Goal: Complete application form

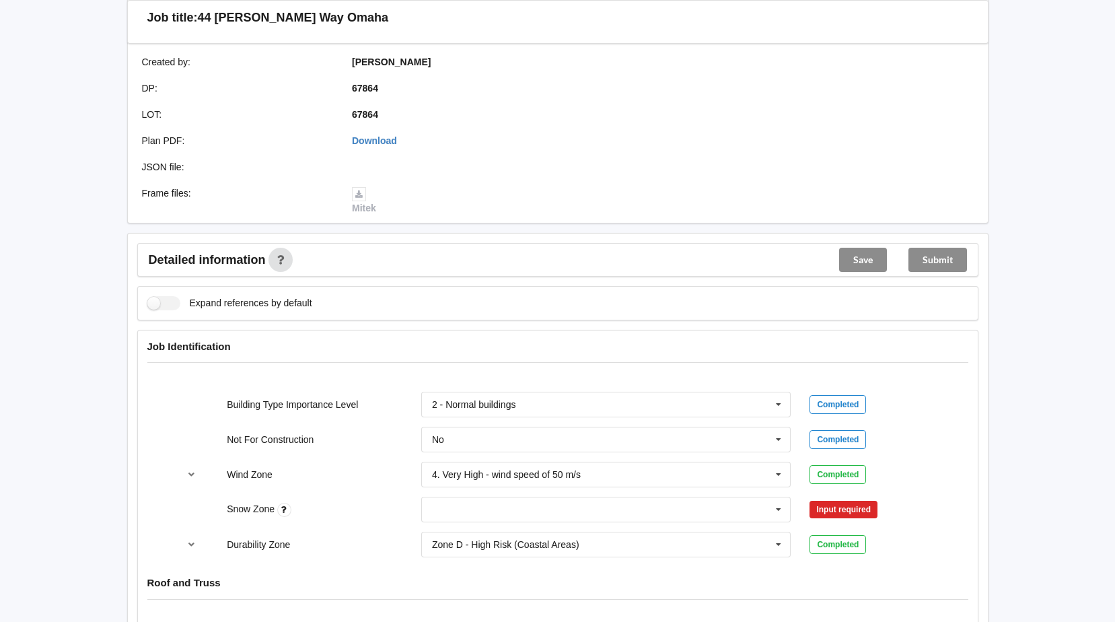
scroll to position [471, 0]
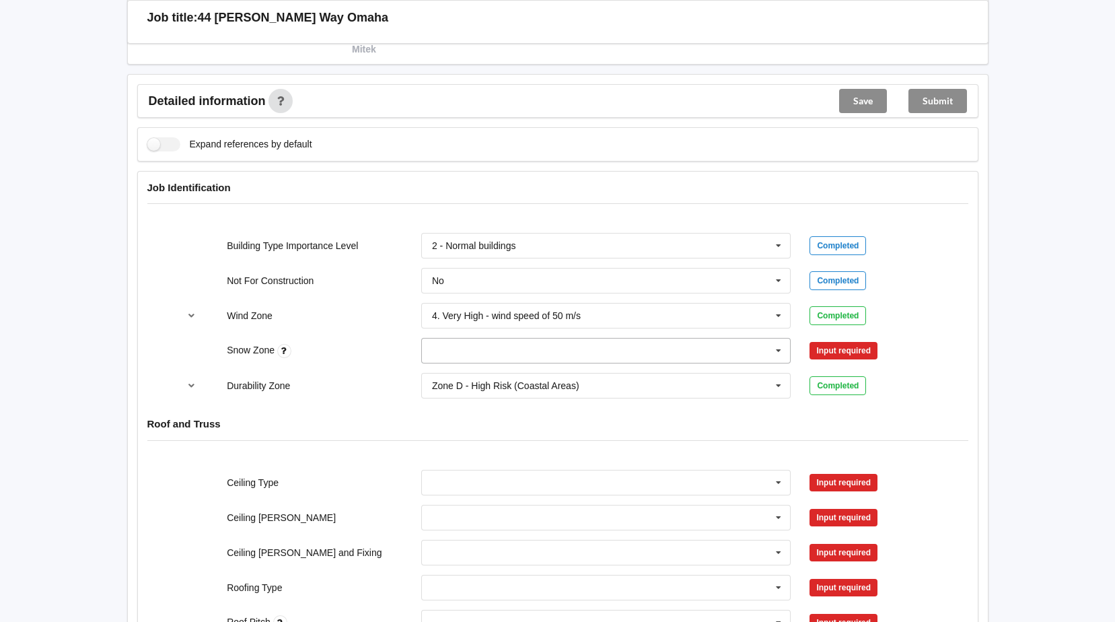
click at [779, 351] on icon at bounding box center [779, 351] width 20 height 25
click at [458, 371] on div "N0" at bounding box center [606, 375] width 369 height 25
click at [856, 353] on button "Confirm input" at bounding box center [850, 351] width 80 height 22
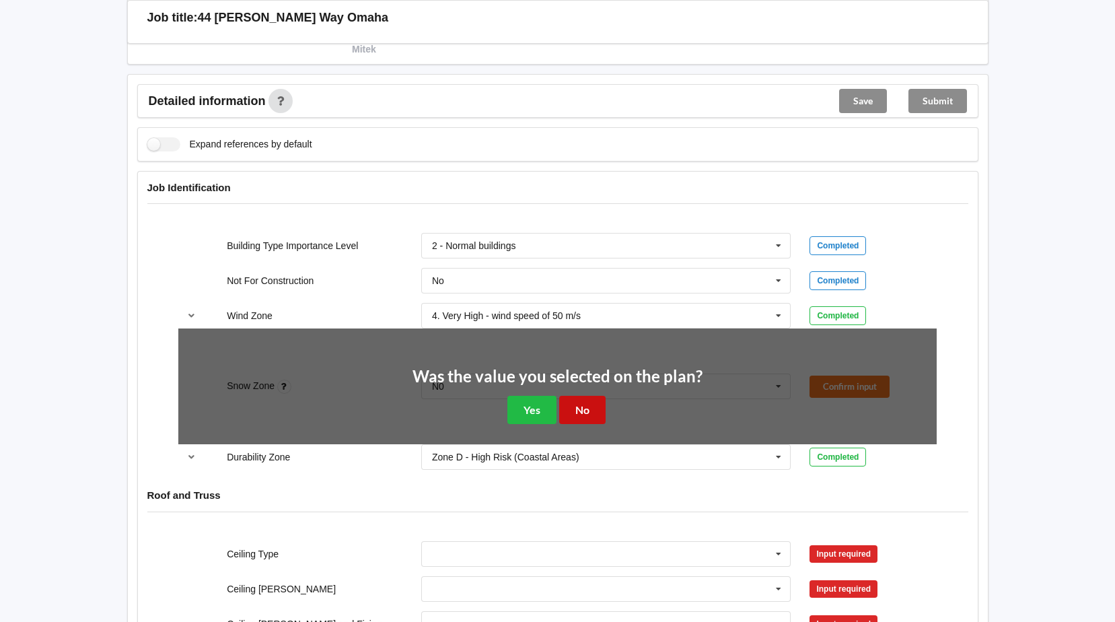
click at [588, 401] on button "No" at bounding box center [582, 410] width 46 height 28
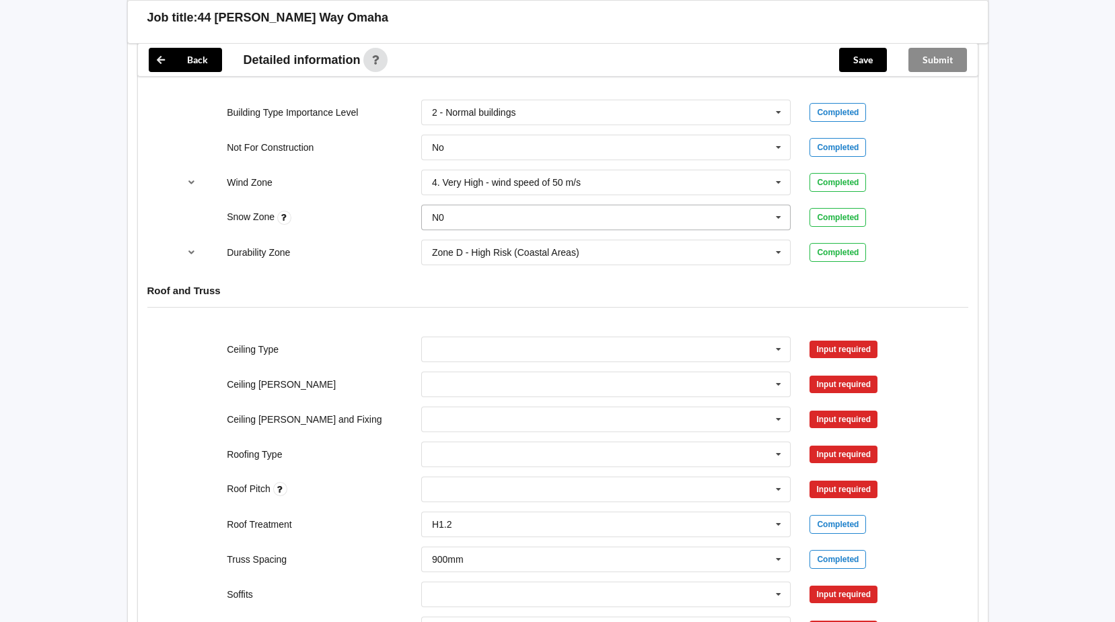
scroll to position [606, 0]
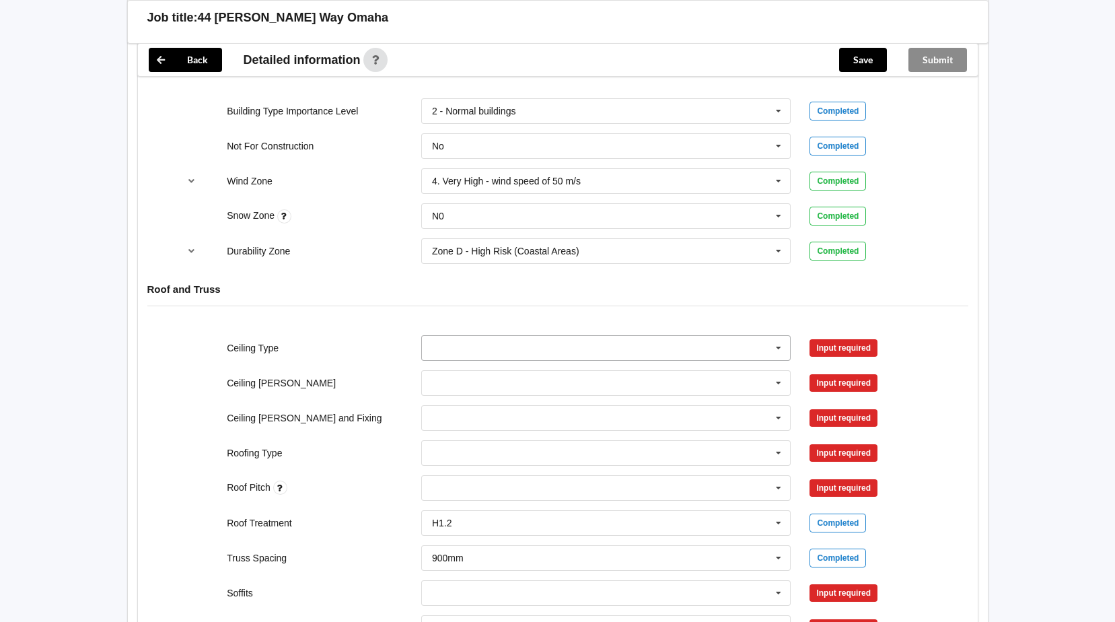
click at [781, 347] on icon at bounding box center [779, 348] width 20 height 25
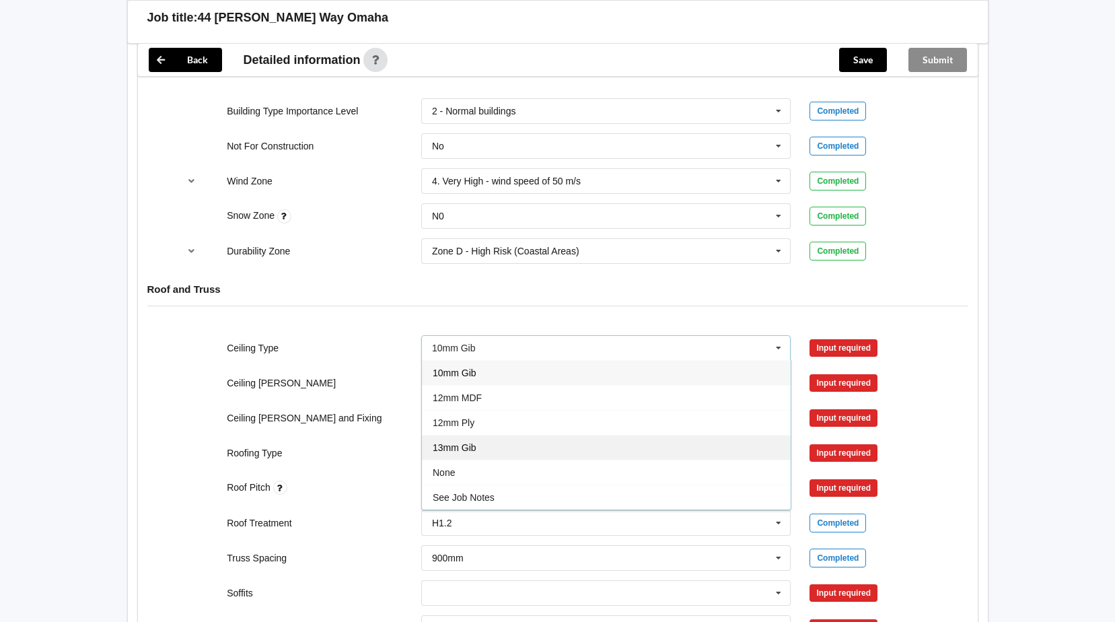
click at [487, 442] on div "13mm Gib" at bounding box center [606, 447] width 369 height 25
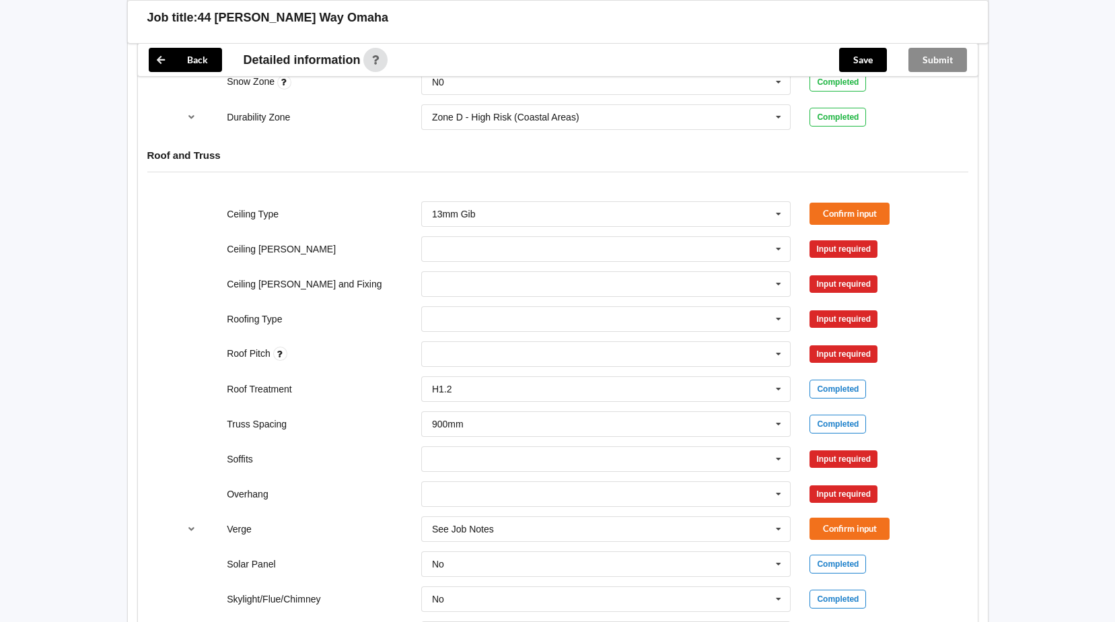
scroll to position [740, 0]
click at [782, 251] on icon at bounding box center [779, 248] width 20 height 25
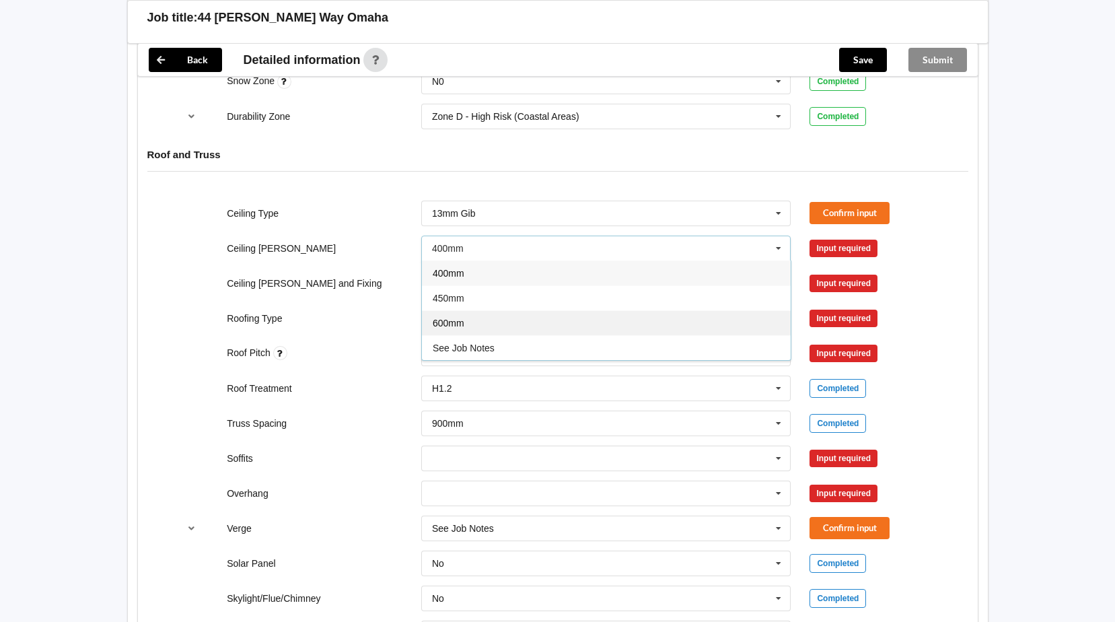
click at [477, 321] on div "600mm" at bounding box center [606, 322] width 369 height 25
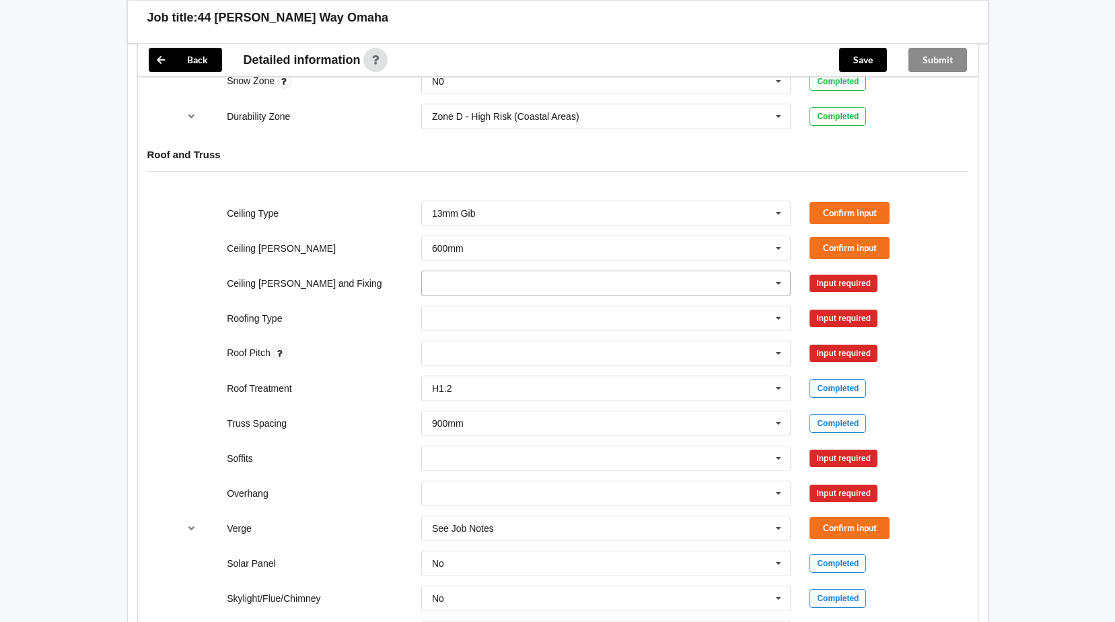
click at [779, 281] on icon at bounding box center [779, 283] width 20 height 25
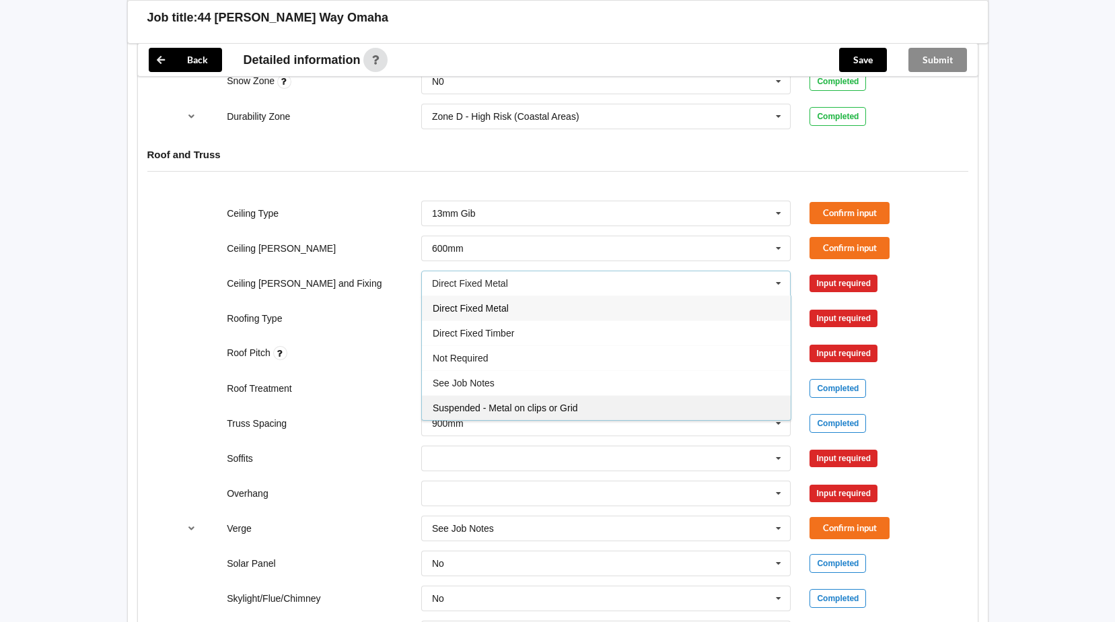
click at [454, 404] on span "Suspended - Metal on clips or Grid" at bounding box center [505, 407] width 145 height 11
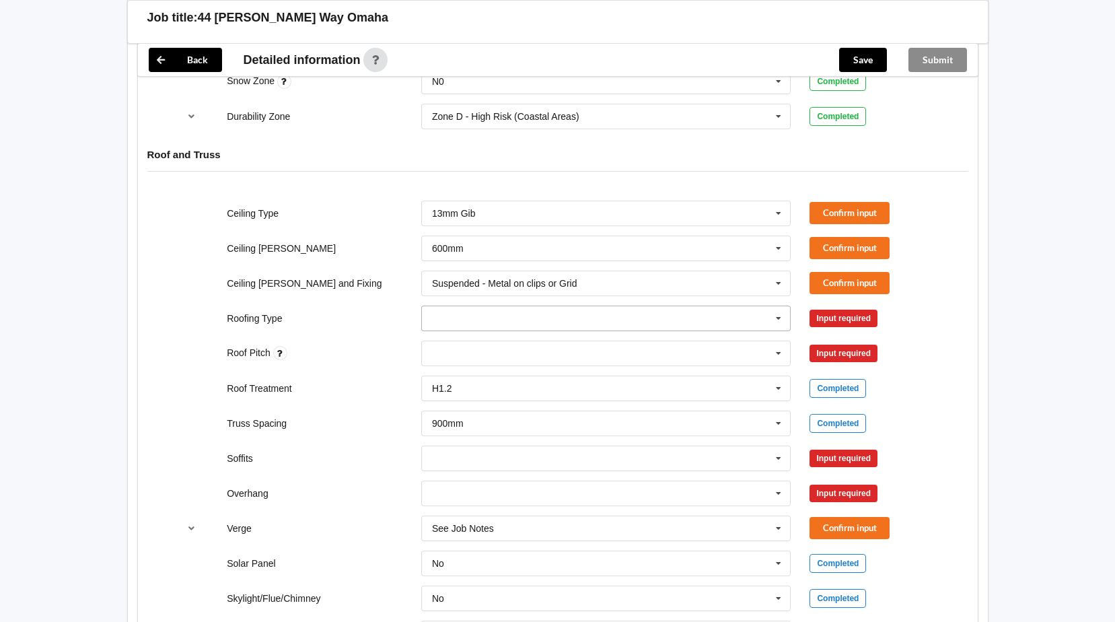
scroll to position [808, 0]
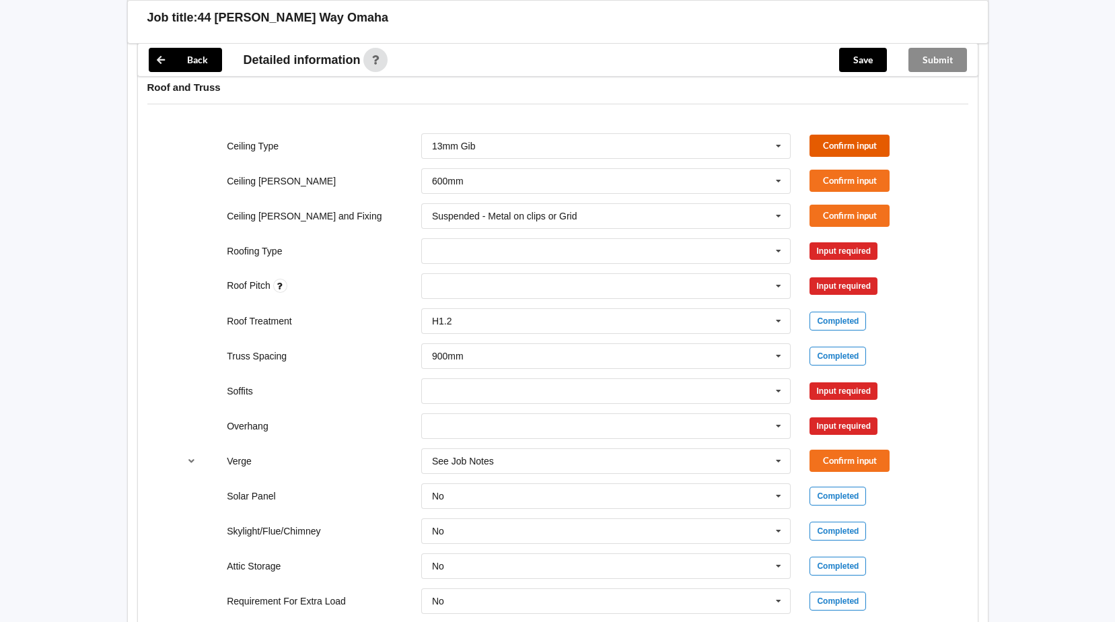
click at [824, 150] on button "Confirm input" at bounding box center [850, 146] width 80 height 22
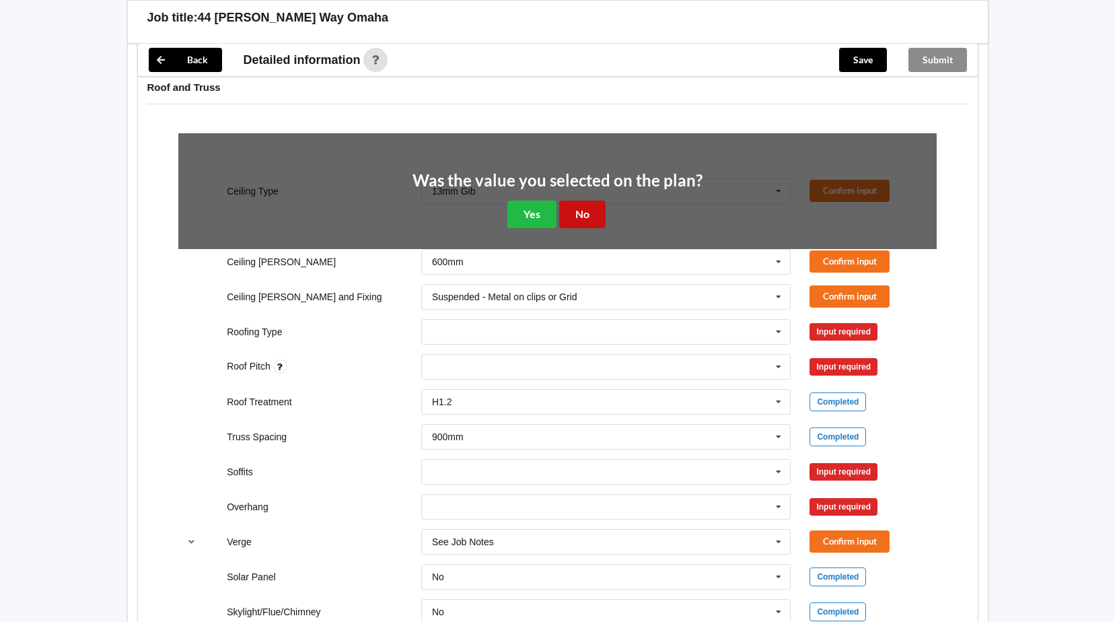
click at [585, 210] on button "No" at bounding box center [582, 215] width 46 height 28
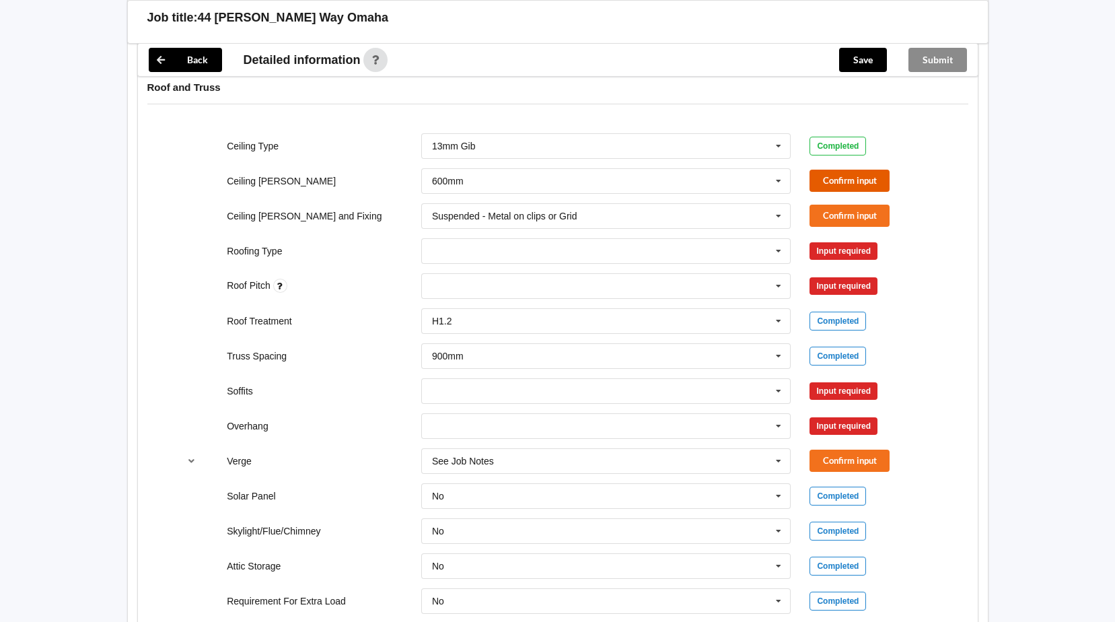
click at [825, 181] on button "Confirm input" at bounding box center [850, 181] width 80 height 22
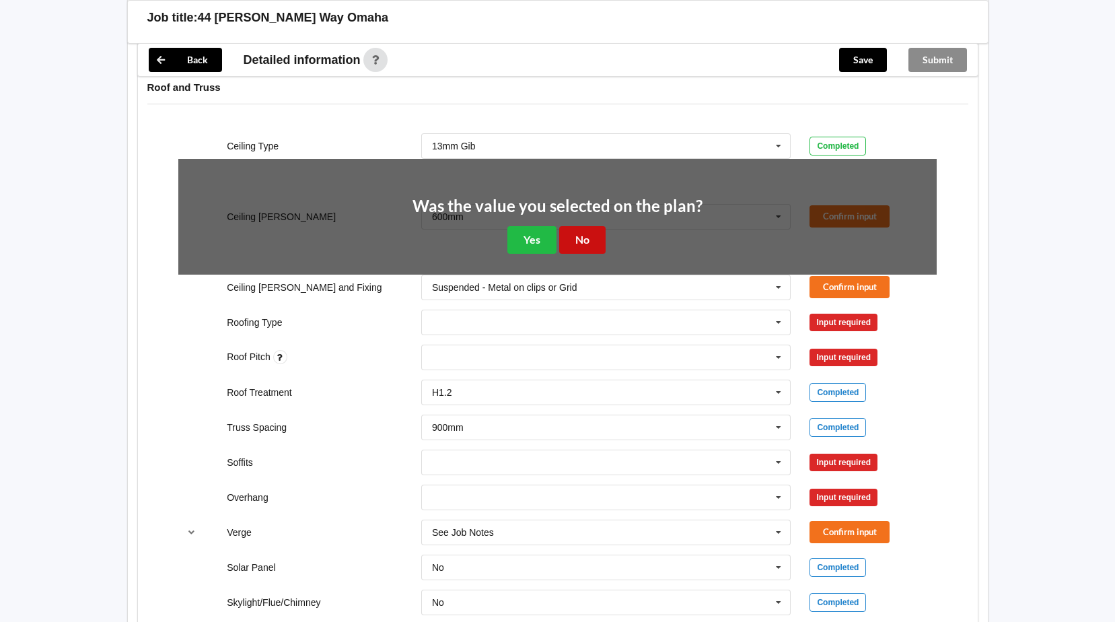
click at [567, 232] on button "No" at bounding box center [582, 240] width 46 height 28
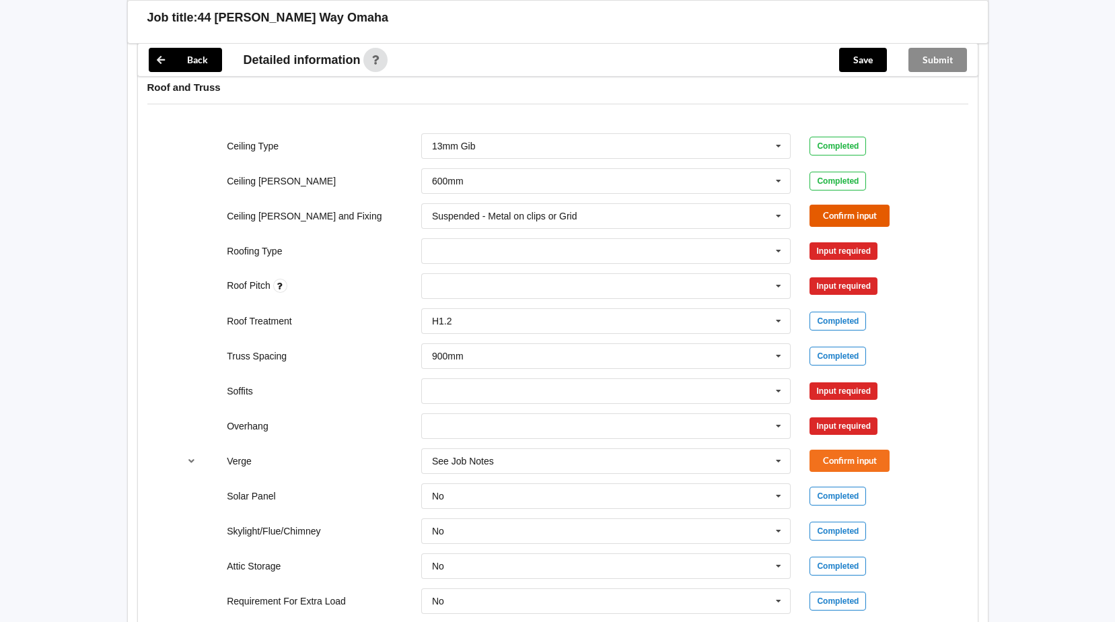
click at [854, 217] on button "Confirm input" at bounding box center [850, 216] width 80 height 22
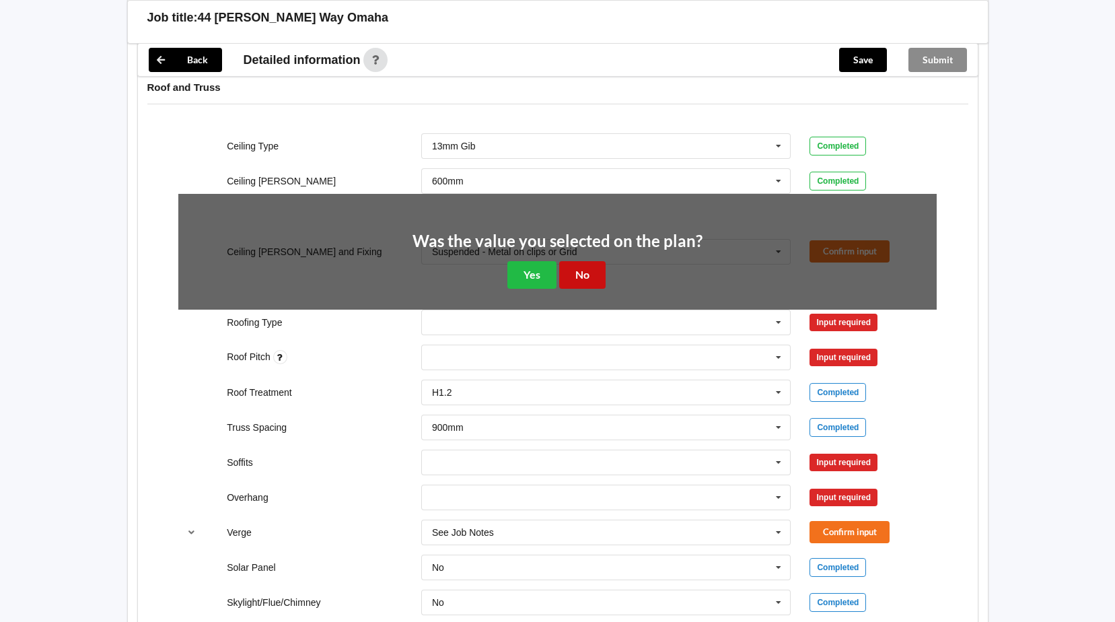
click at [583, 273] on button "No" at bounding box center [582, 275] width 46 height 28
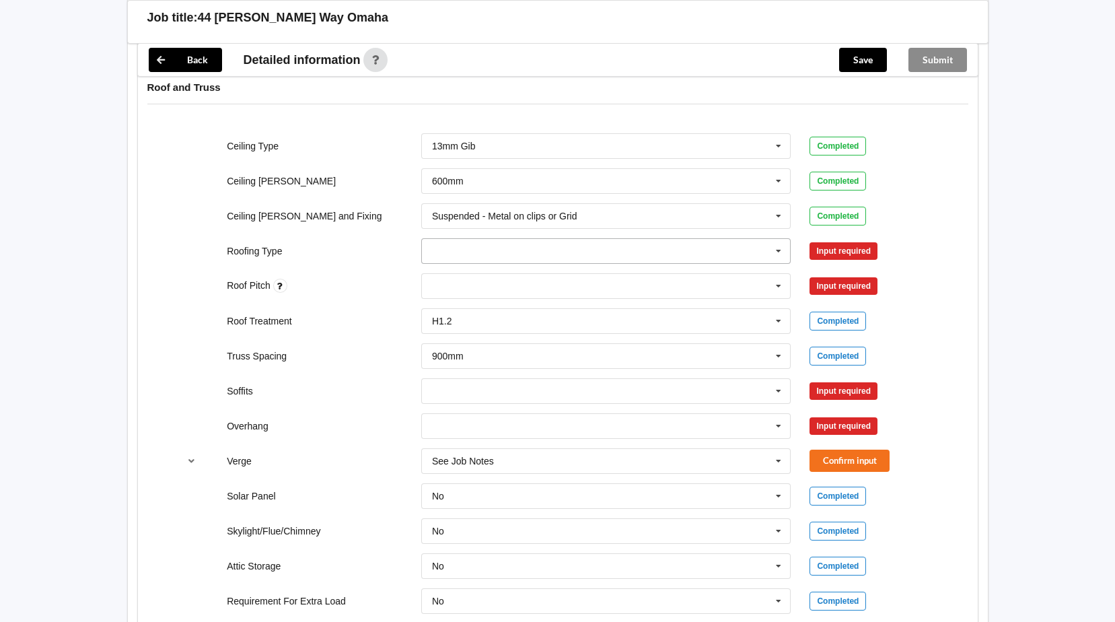
click at [781, 253] on icon at bounding box center [779, 251] width 20 height 25
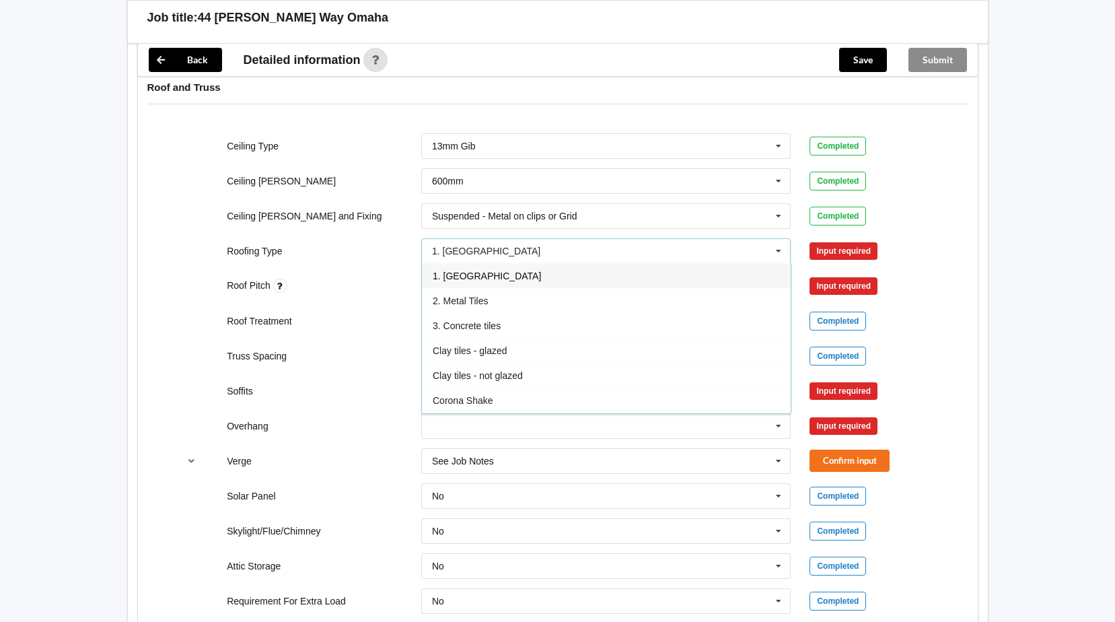
click at [480, 278] on div "1. [GEOGRAPHIC_DATA]" at bounding box center [606, 275] width 369 height 25
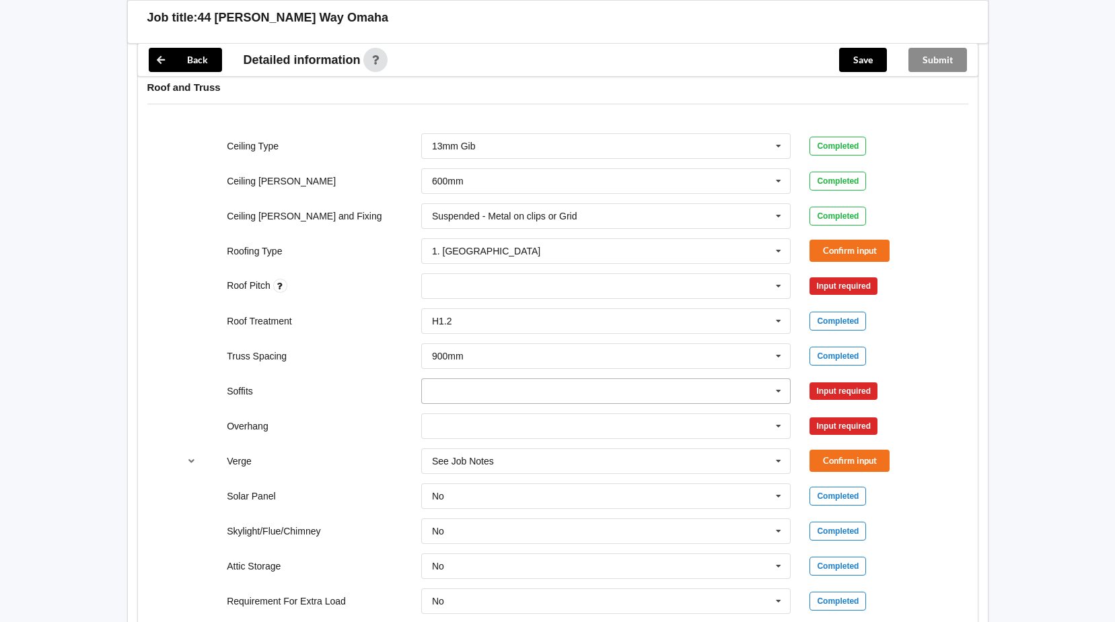
click at [781, 393] on icon at bounding box center [779, 391] width 20 height 25
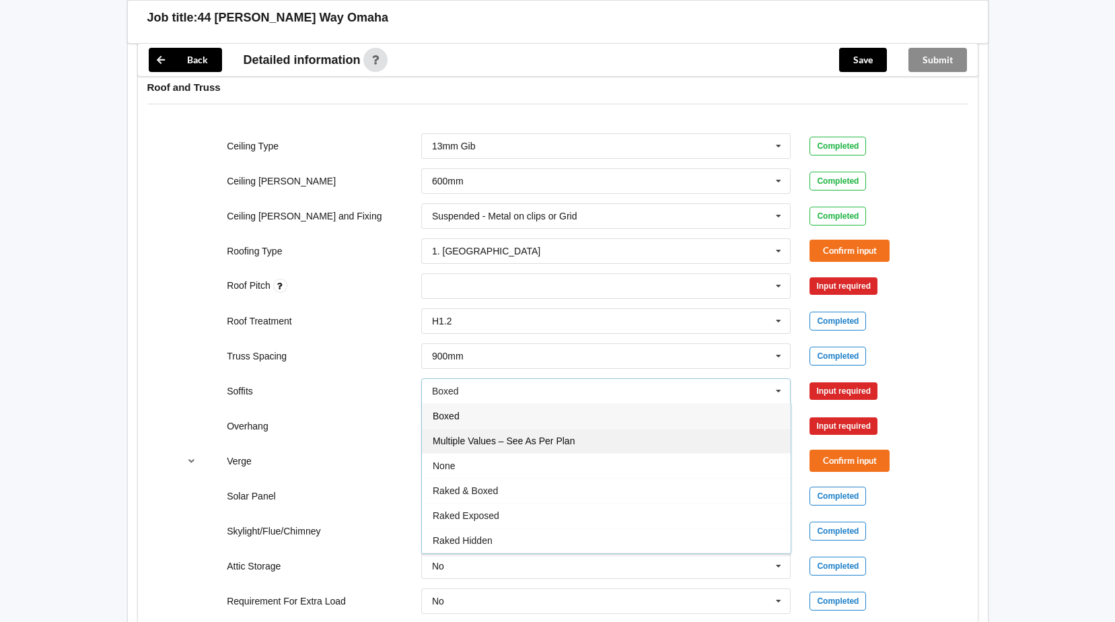
click at [499, 440] on span "Multiple Values – See As Per Plan" at bounding box center [504, 440] width 142 height 11
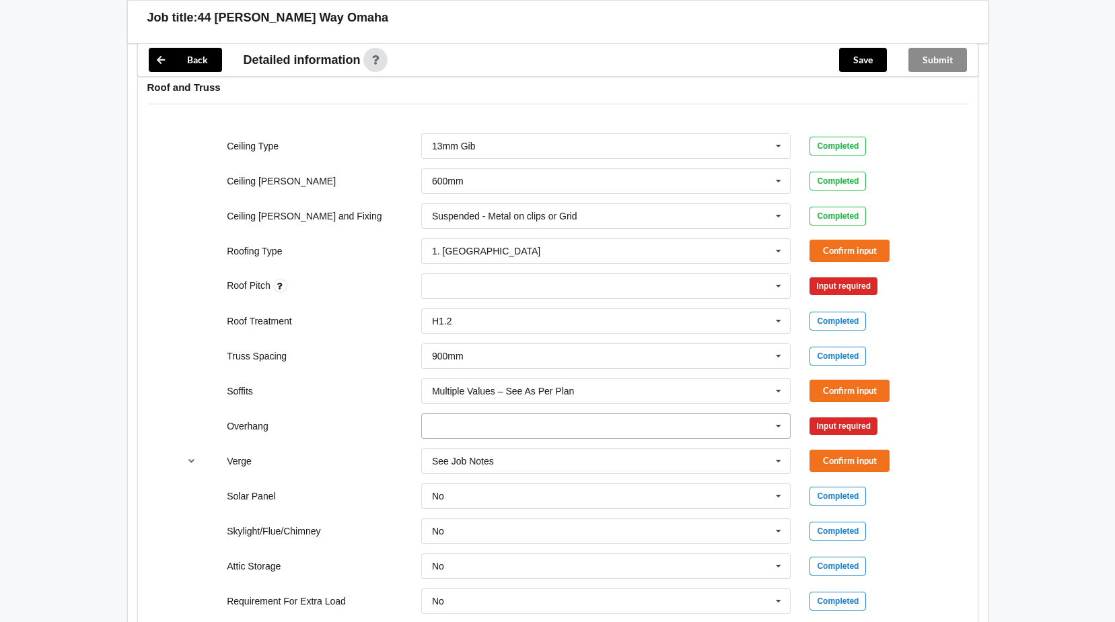
click at [777, 429] on icon at bounding box center [779, 426] width 20 height 25
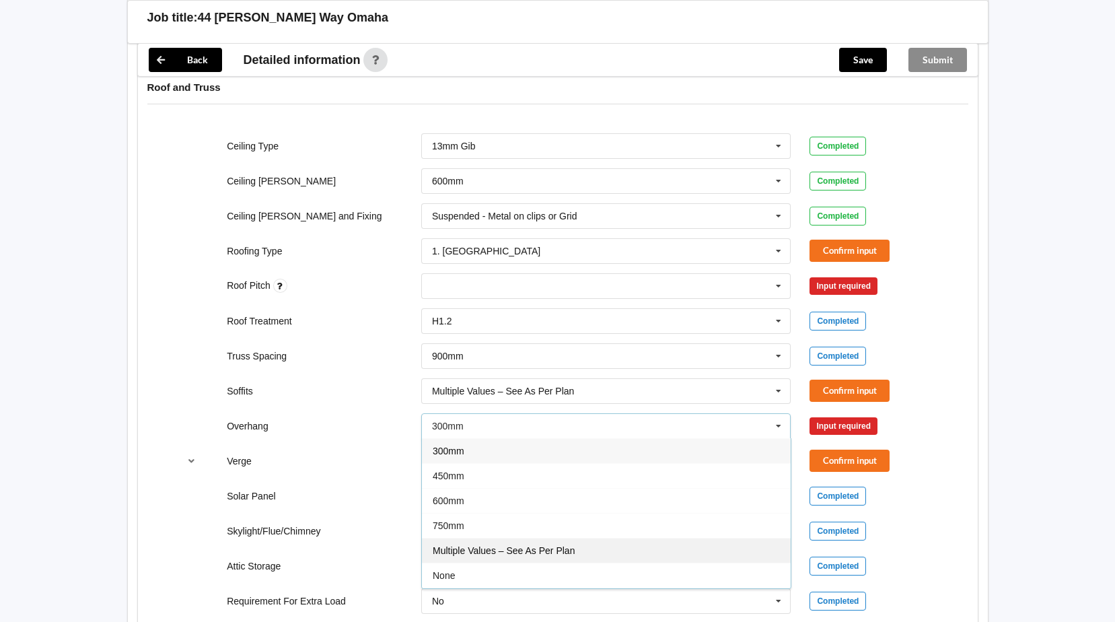
click at [481, 546] on span "Multiple Values – See As Per Plan" at bounding box center [504, 550] width 142 height 11
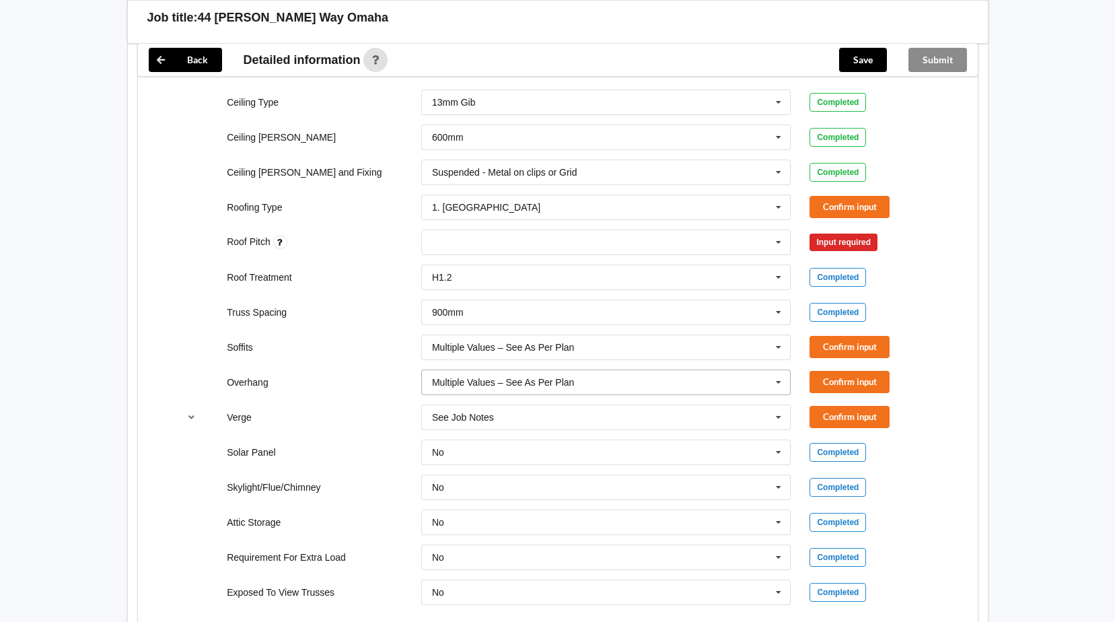
scroll to position [875, 0]
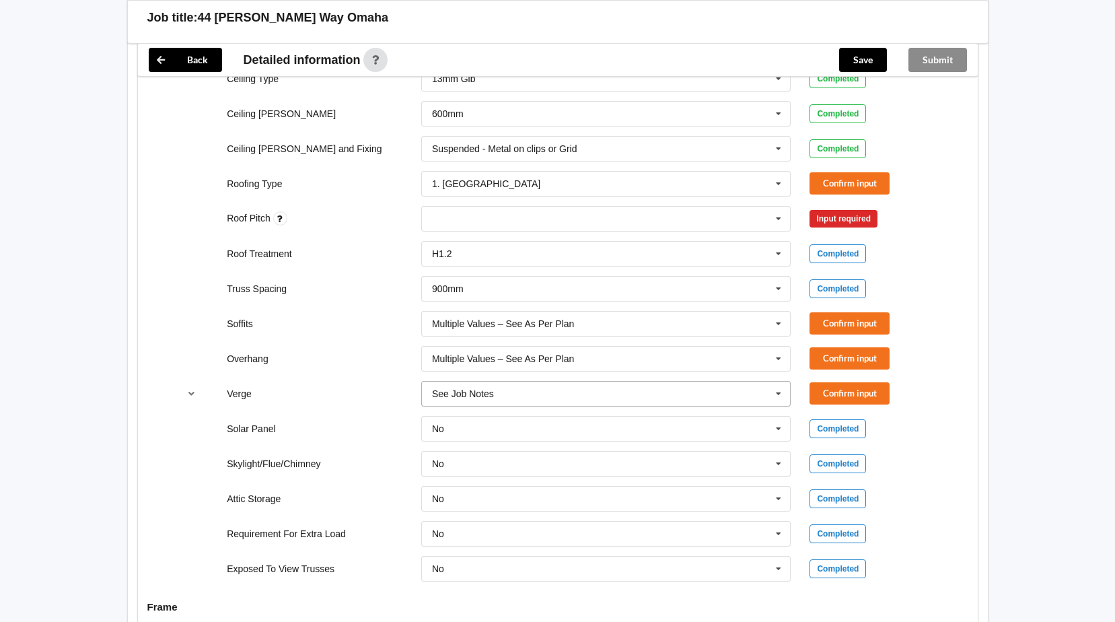
click at [774, 391] on icon at bounding box center [779, 394] width 20 height 25
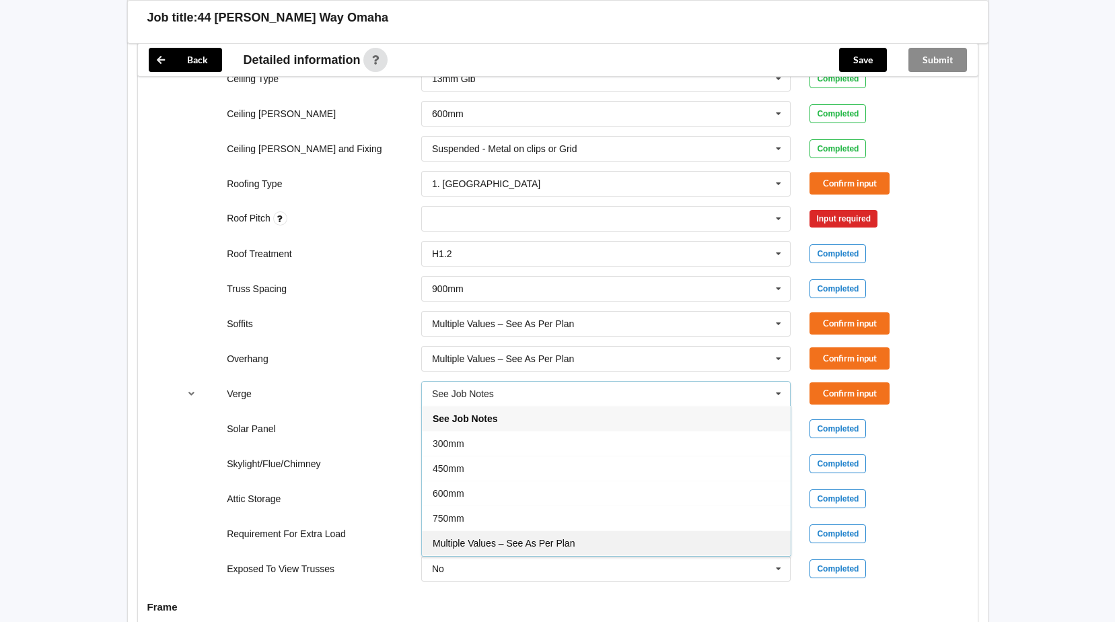
click at [510, 534] on div "Multiple Values – See As Per Plan" at bounding box center [606, 542] width 369 height 25
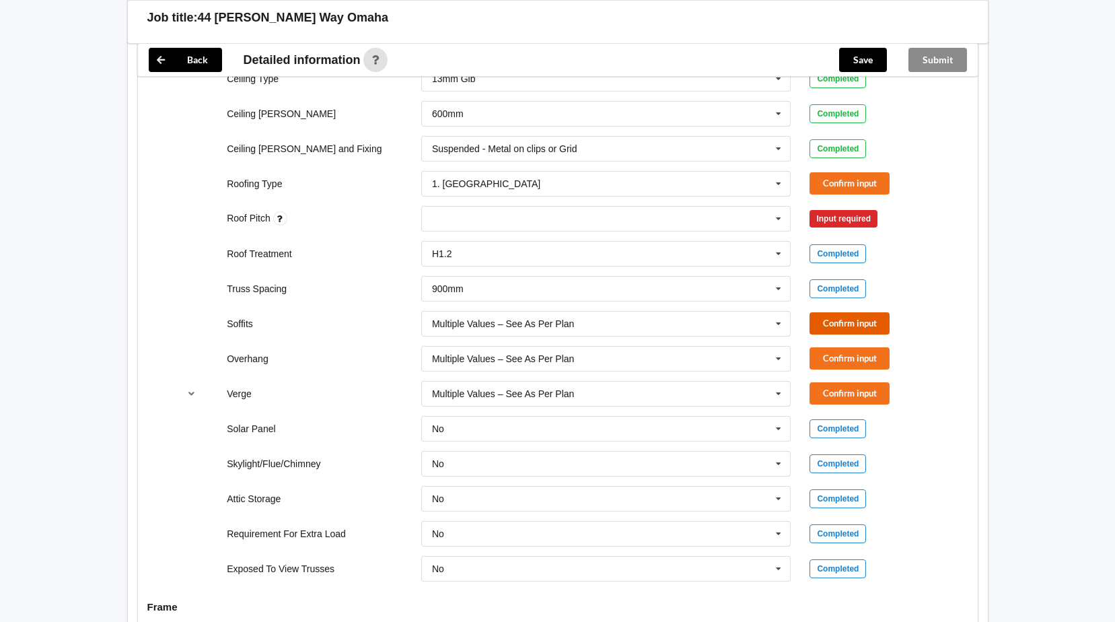
click at [838, 326] on button "Confirm input" at bounding box center [850, 323] width 80 height 22
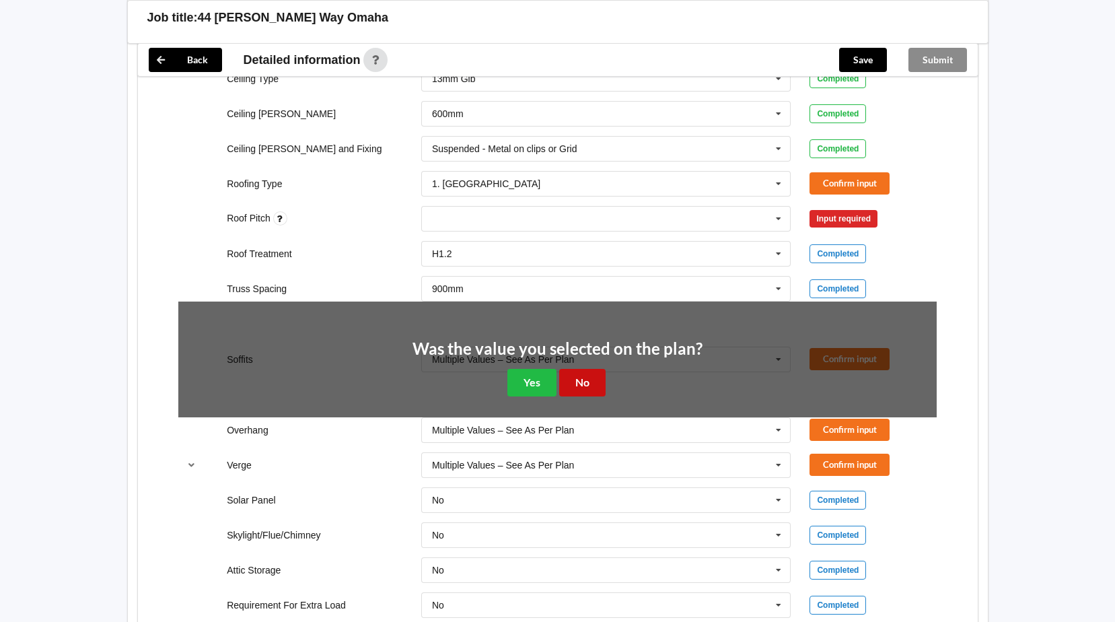
click at [583, 390] on button "No" at bounding box center [582, 383] width 46 height 28
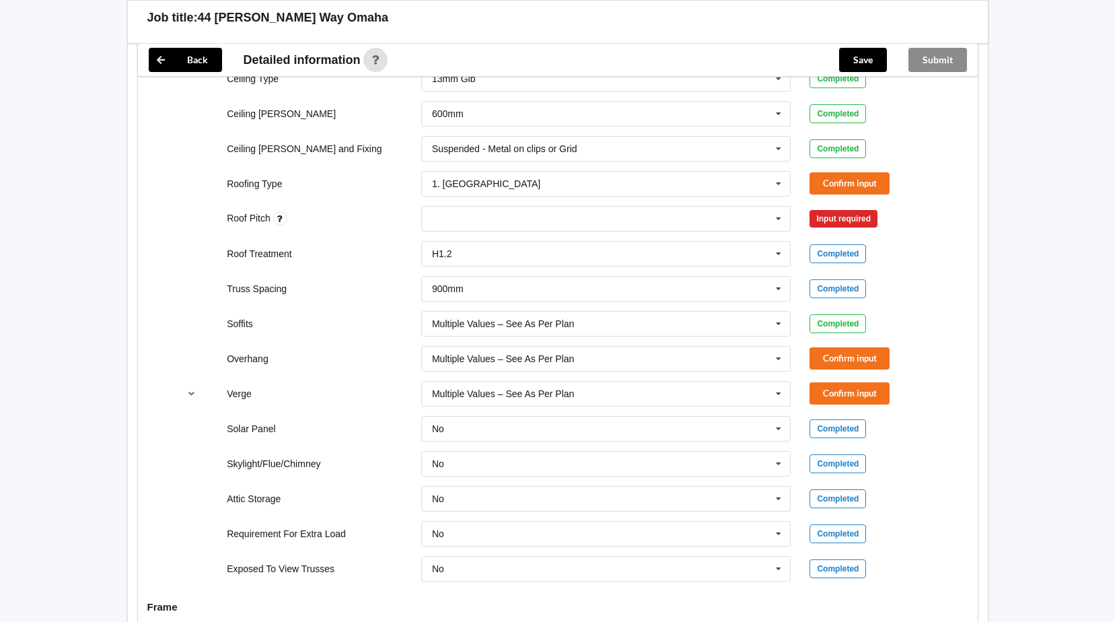
click at [855, 345] on div "Overhang Multiple Values – See As Per Plan 300mm 450mm 600mm 750mm Multiple Val…" at bounding box center [557, 359] width 777 height 44
click at [844, 357] on button "Confirm input" at bounding box center [850, 358] width 80 height 22
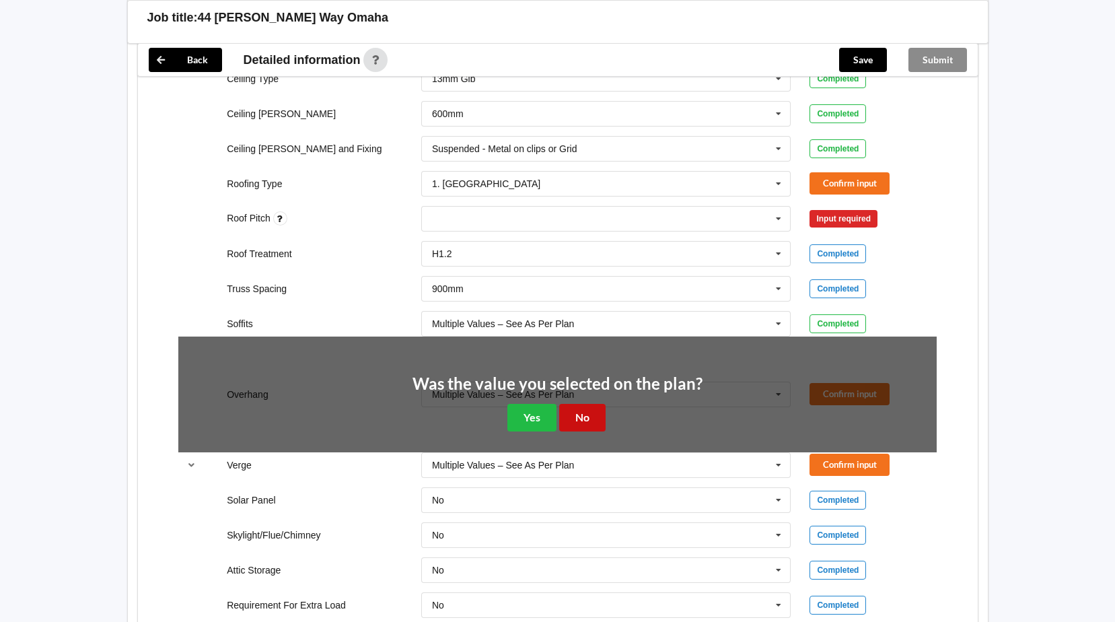
click at [581, 415] on button "No" at bounding box center [582, 418] width 46 height 28
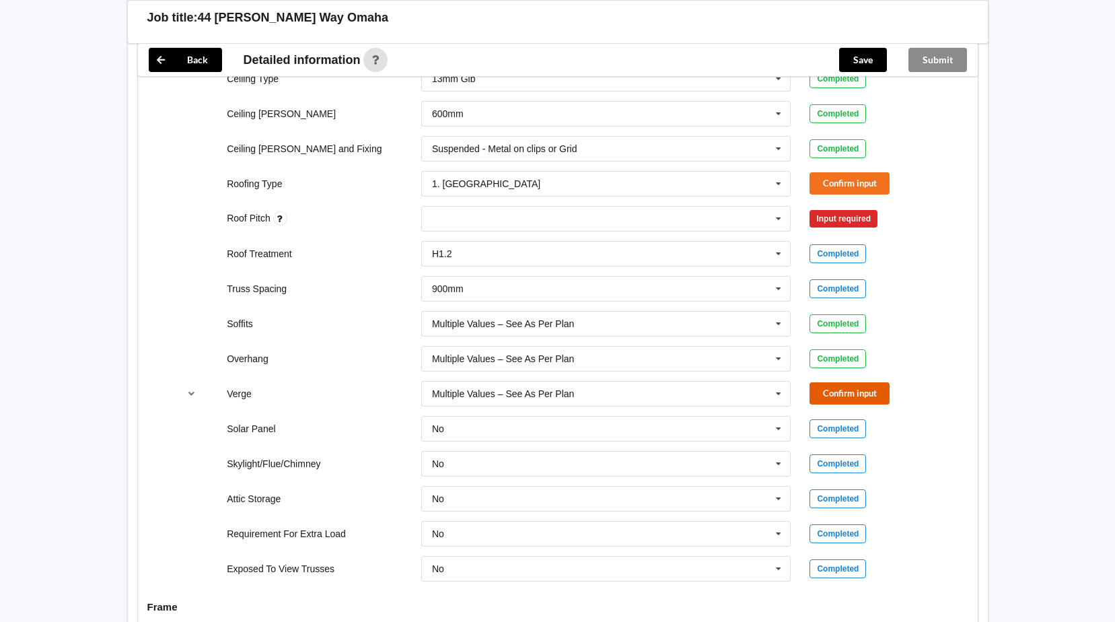
click at [842, 396] on button "Confirm input" at bounding box center [850, 393] width 80 height 22
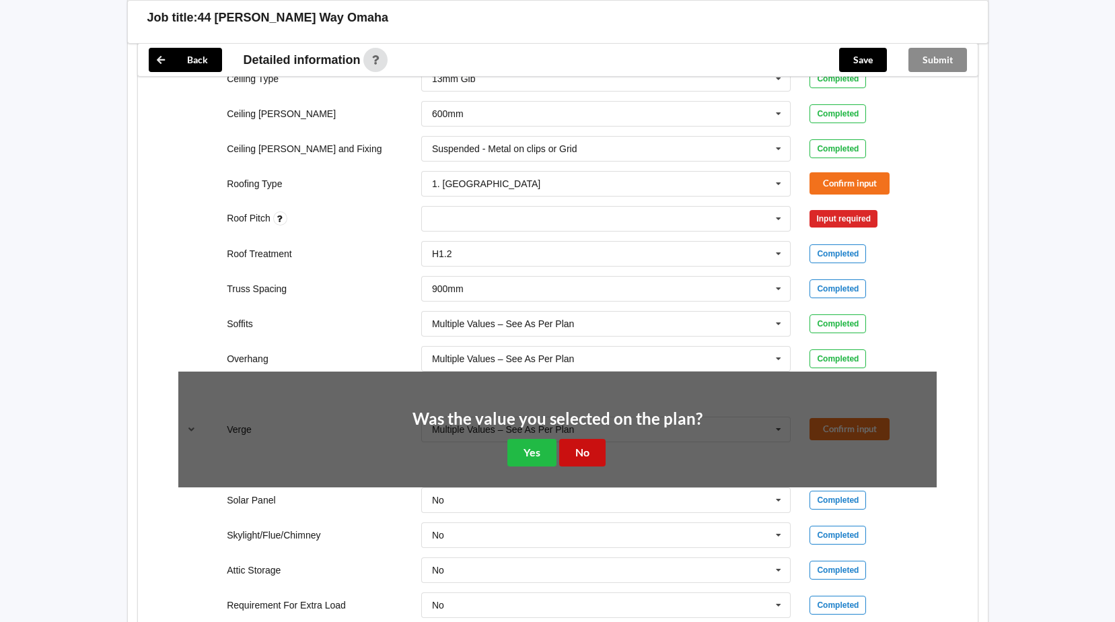
click at [594, 453] on button "No" at bounding box center [582, 453] width 46 height 28
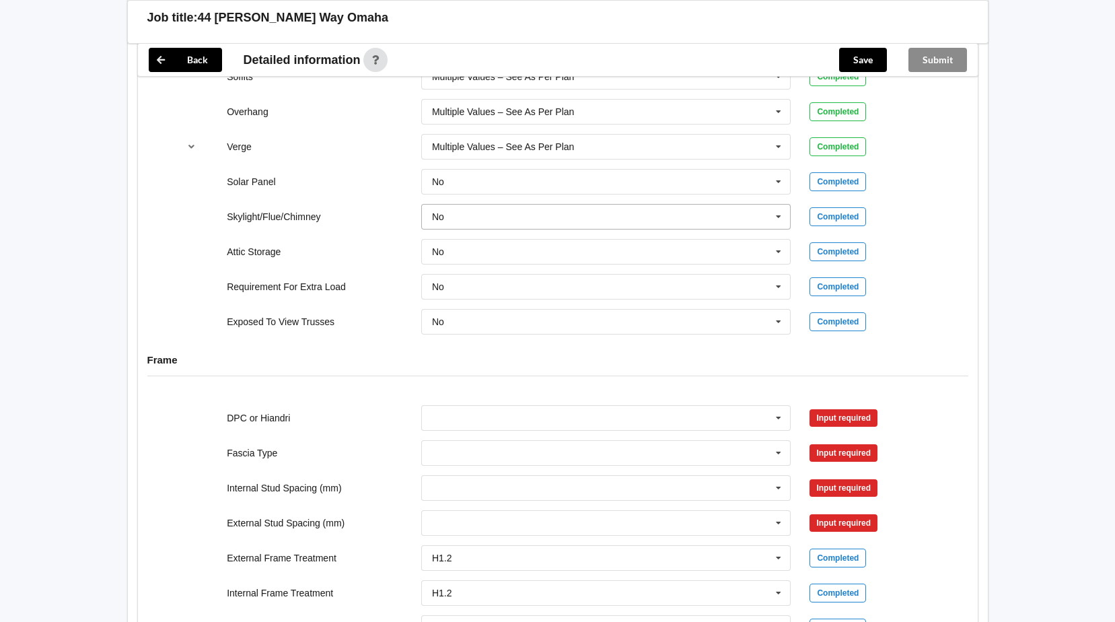
scroll to position [1144, 0]
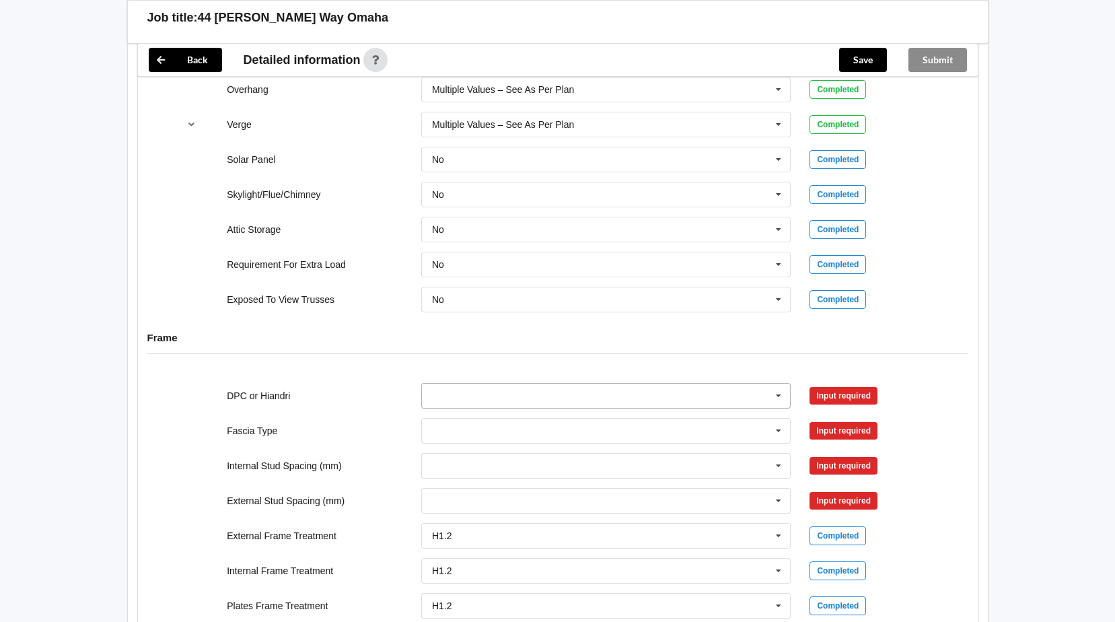
click at [790, 398] on input "text" at bounding box center [607, 396] width 369 height 24
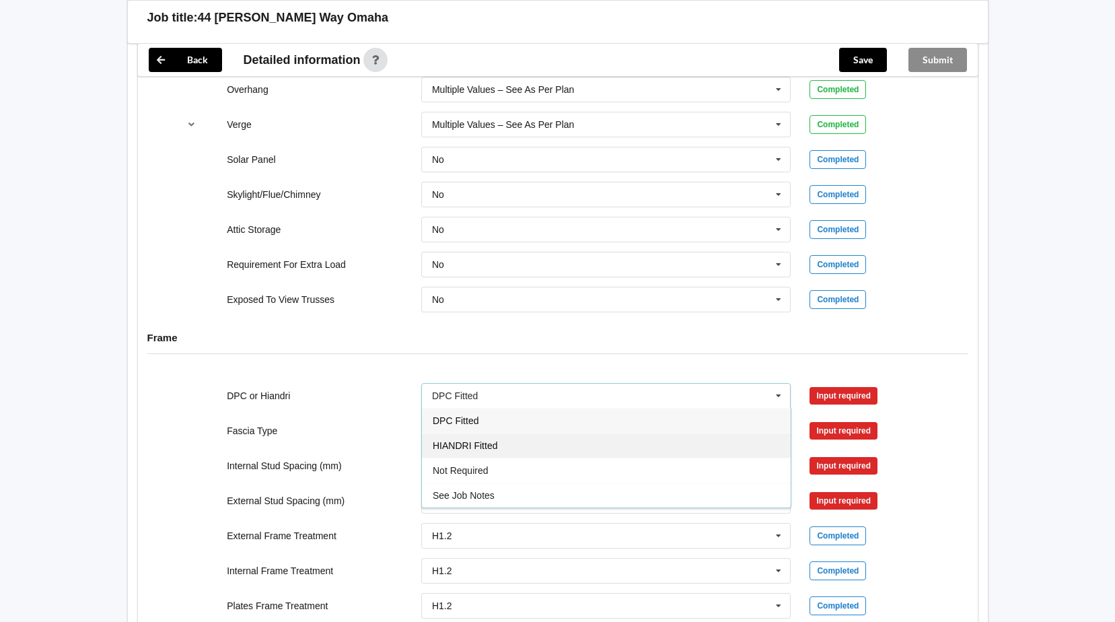
click at [524, 447] on div "HIANDRI Fitted" at bounding box center [606, 445] width 369 height 25
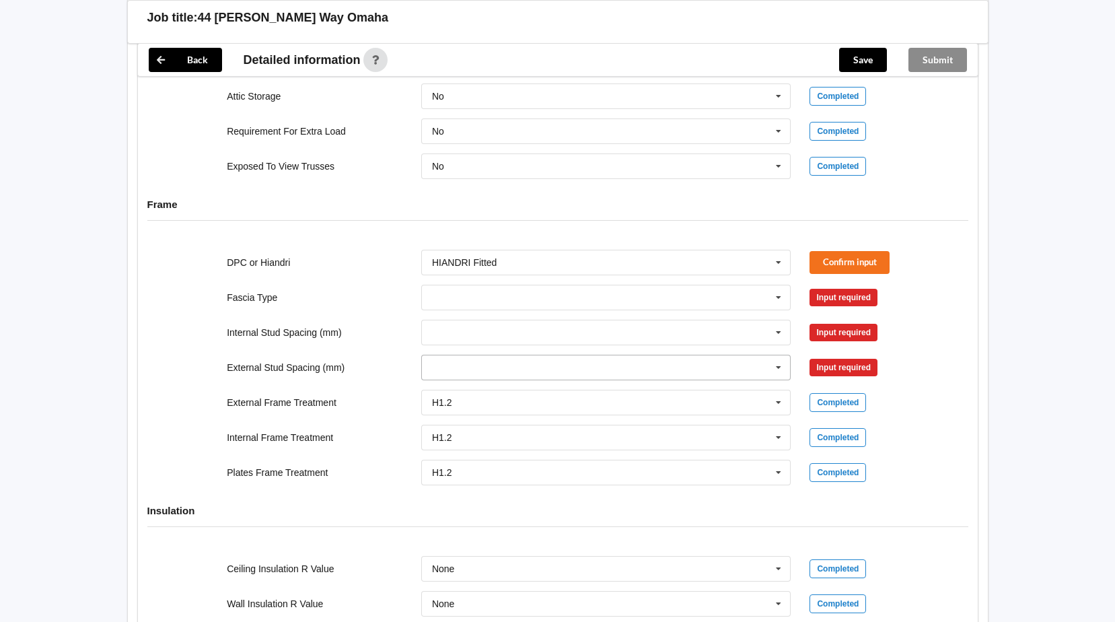
scroll to position [1279, 0]
click at [775, 297] on icon at bounding box center [779, 296] width 20 height 25
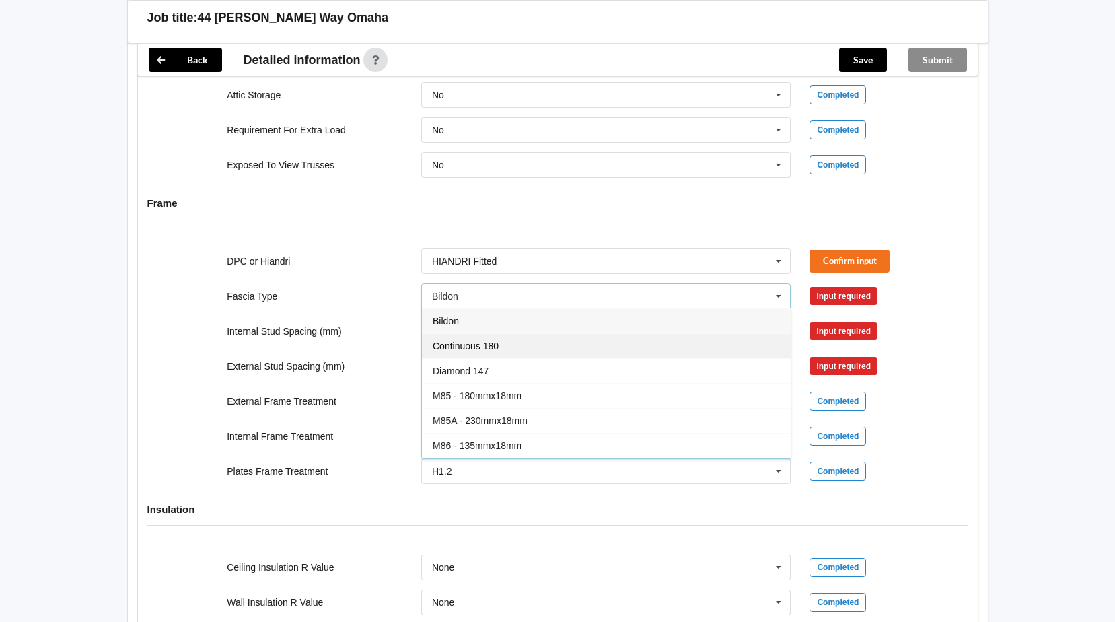
click at [488, 343] on span "Continuous 180" at bounding box center [466, 346] width 66 height 11
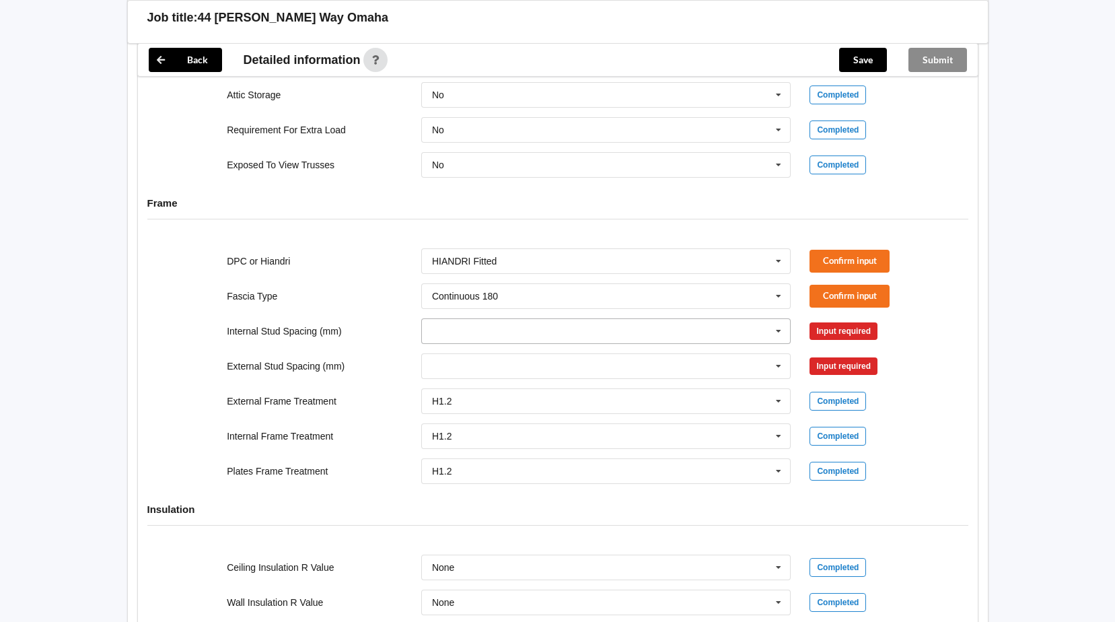
click at [782, 334] on icon at bounding box center [779, 331] width 20 height 25
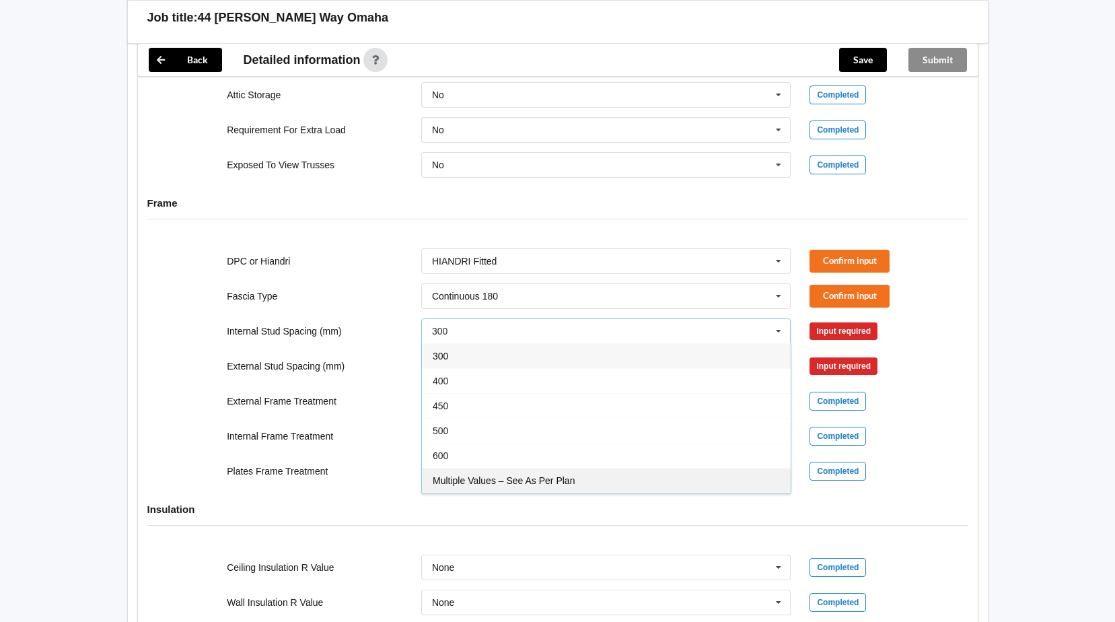
click at [484, 477] on span "Multiple Values – See As Per Plan" at bounding box center [504, 480] width 142 height 11
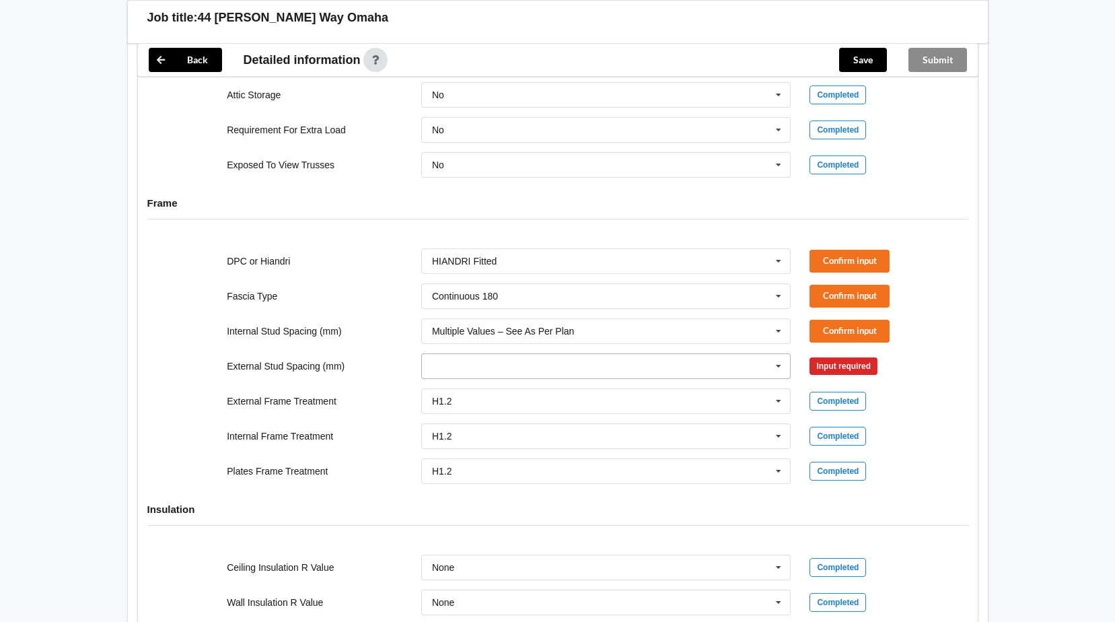
click at [781, 369] on icon at bounding box center [779, 366] width 20 height 25
click at [601, 292] on input "text" at bounding box center [607, 296] width 369 height 24
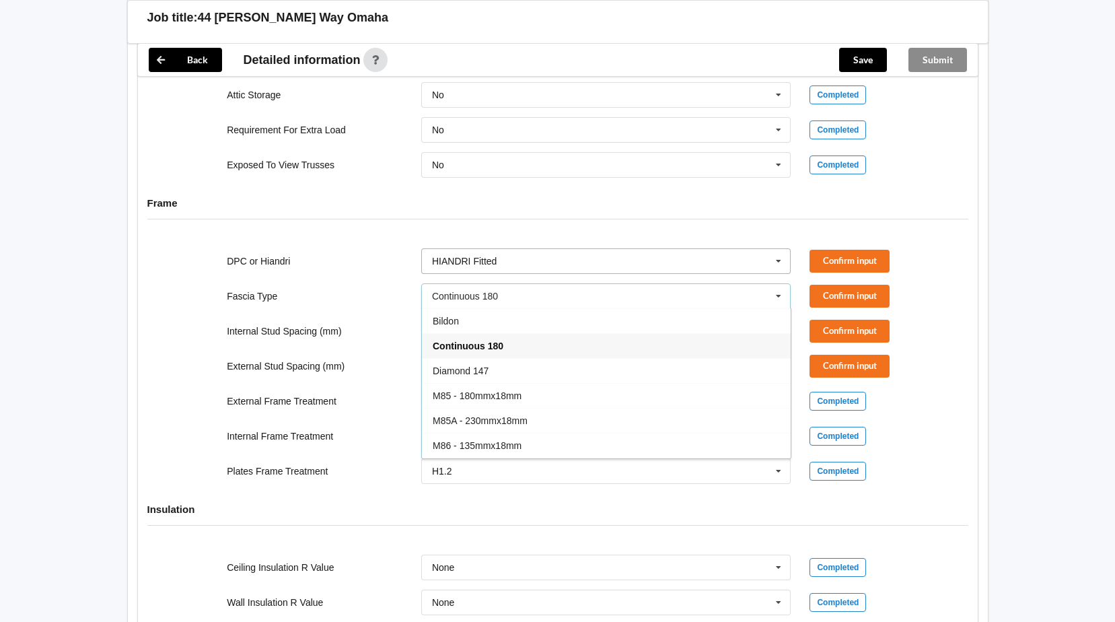
click at [638, 250] on input "text" at bounding box center [607, 261] width 369 height 24
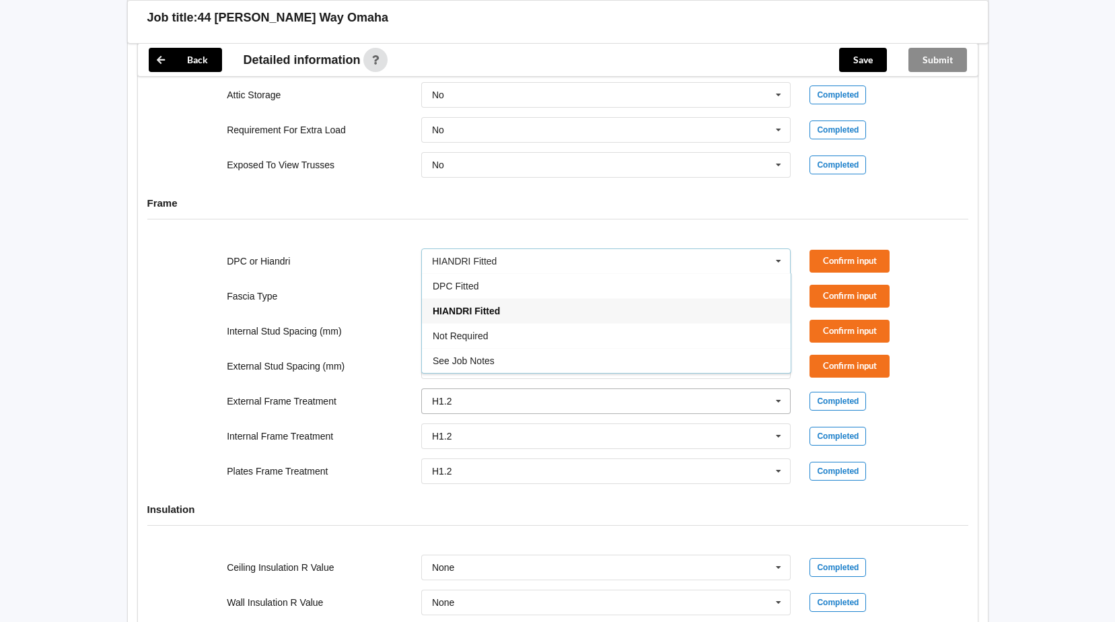
click at [634, 408] on input "text" at bounding box center [607, 401] width 369 height 24
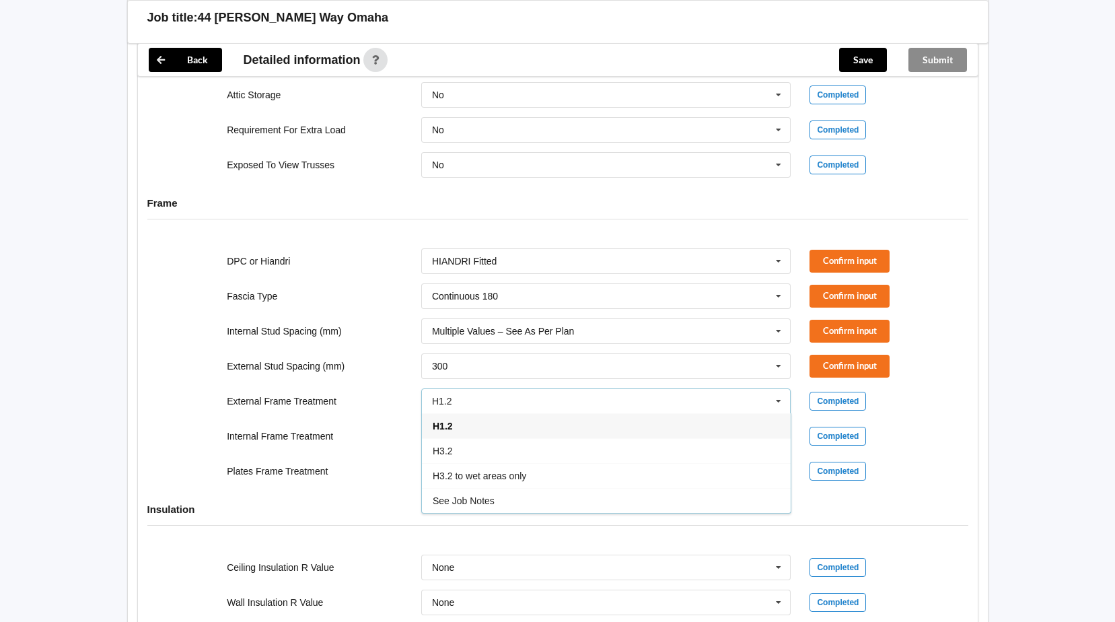
click at [783, 370] on icon at bounding box center [779, 366] width 20 height 25
click at [524, 463] on div "Multiple Values – See As Per Plan" at bounding box center [606, 472] width 369 height 25
click at [845, 258] on button "Confirm input" at bounding box center [850, 261] width 80 height 22
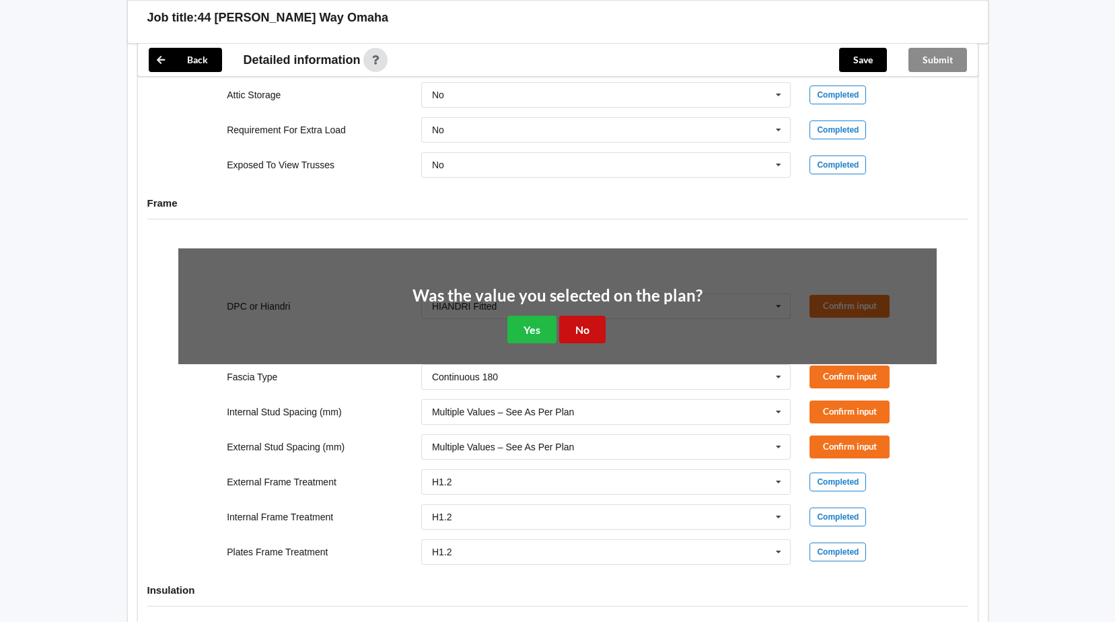
click at [588, 329] on button "No" at bounding box center [582, 330] width 46 height 28
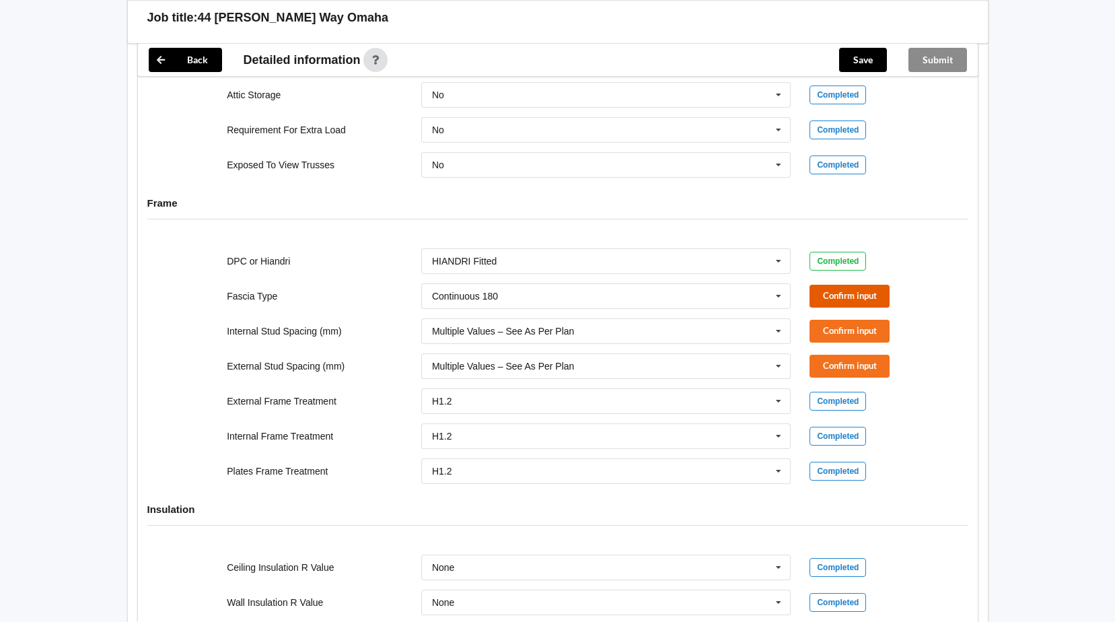
click at [862, 301] on button "Confirm input" at bounding box center [850, 296] width 80 height 22
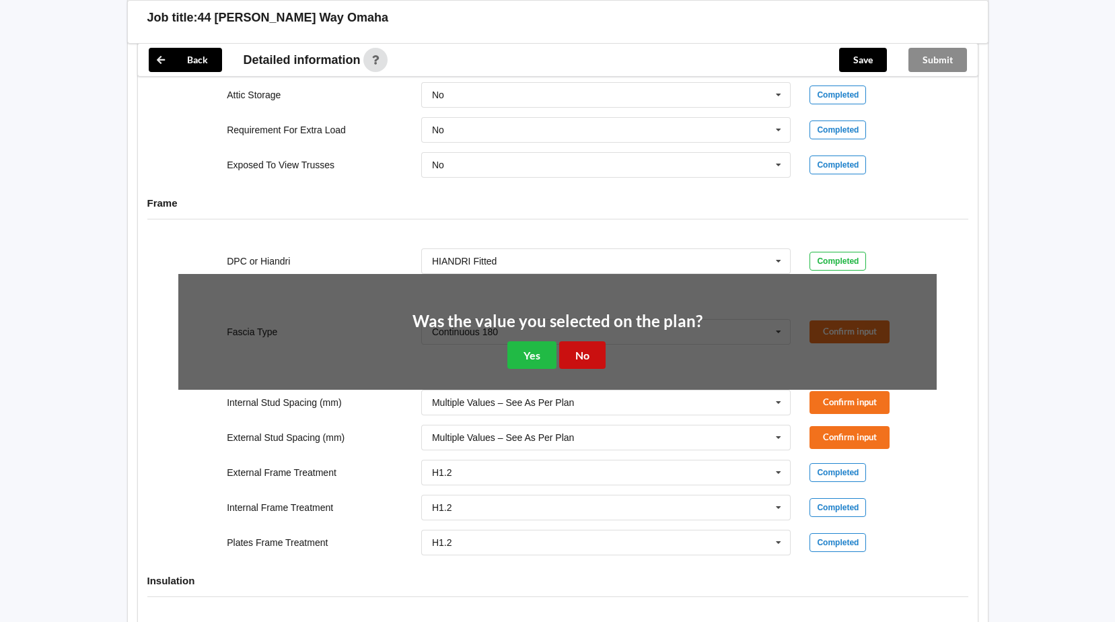
click at [573, 360] on button "No" at bounding box center [582, 355] width 46 height 28
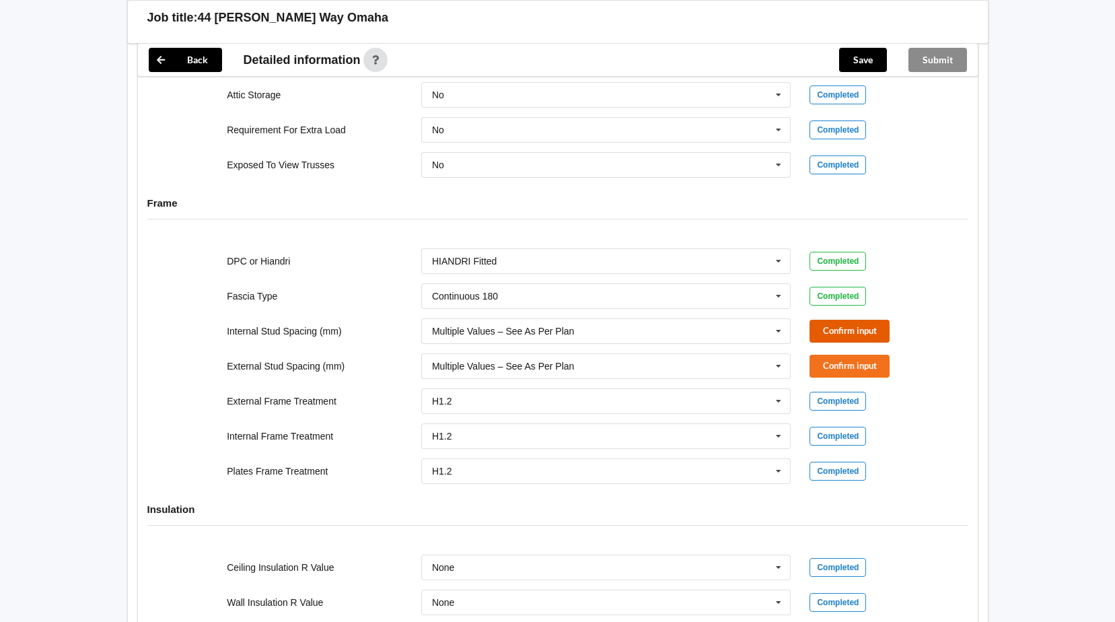
click at [836, 326] on button "Confirm input" at bounding box center [850, 331] width 80 height 22
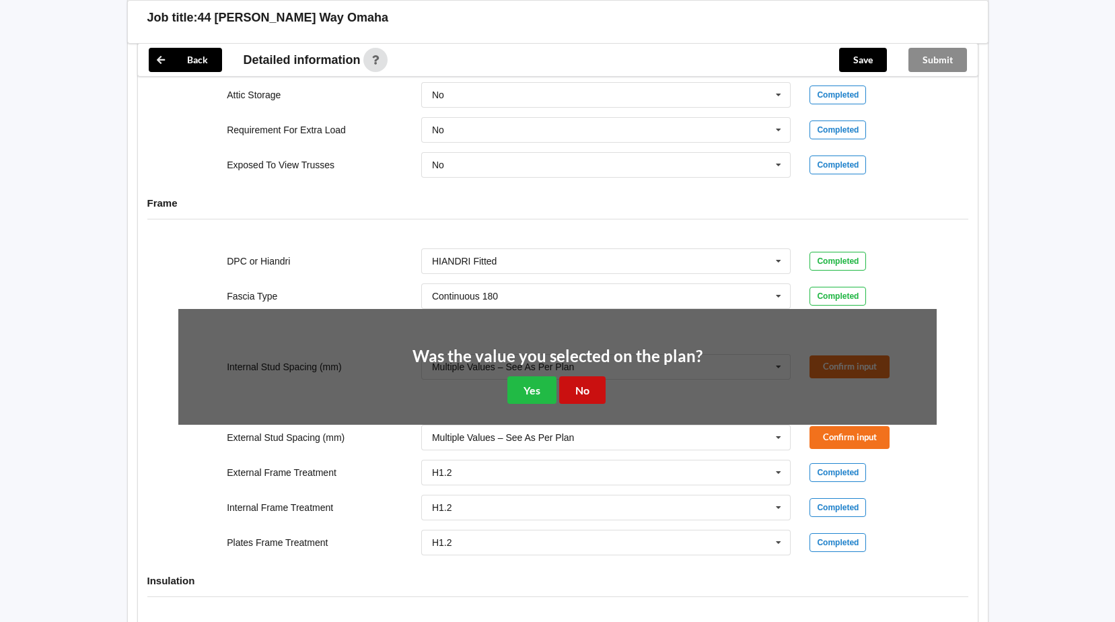
click at [584, 387] on button "No" at bounding box center [582, 390] width 46 height 28
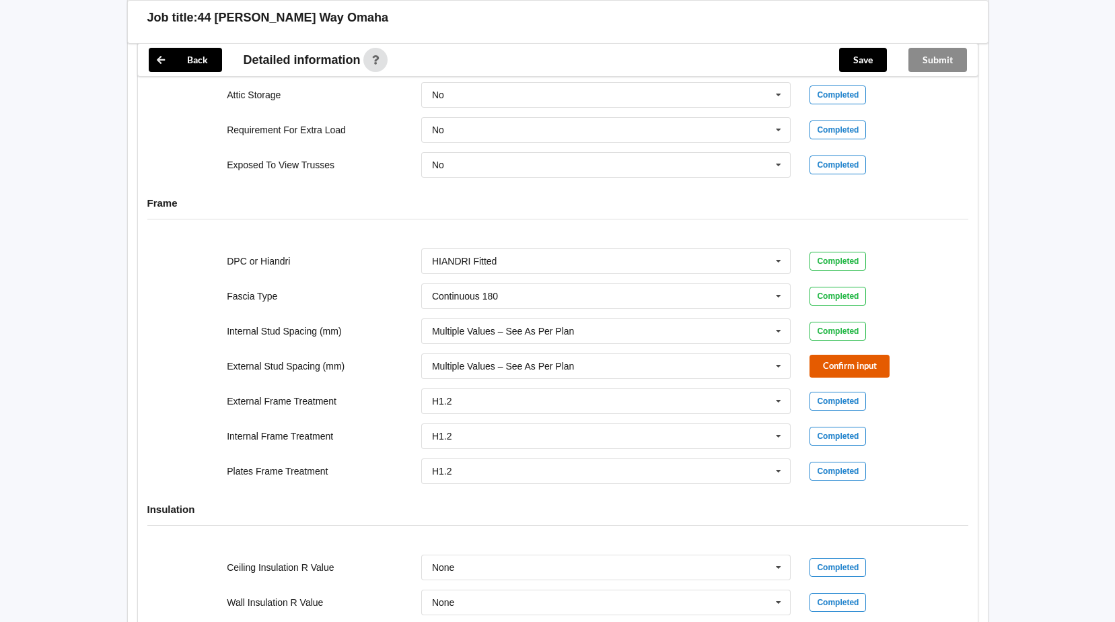
click at [861, 367] on button "Confirm input" at bounding box center [850, 366] width 80 height 22
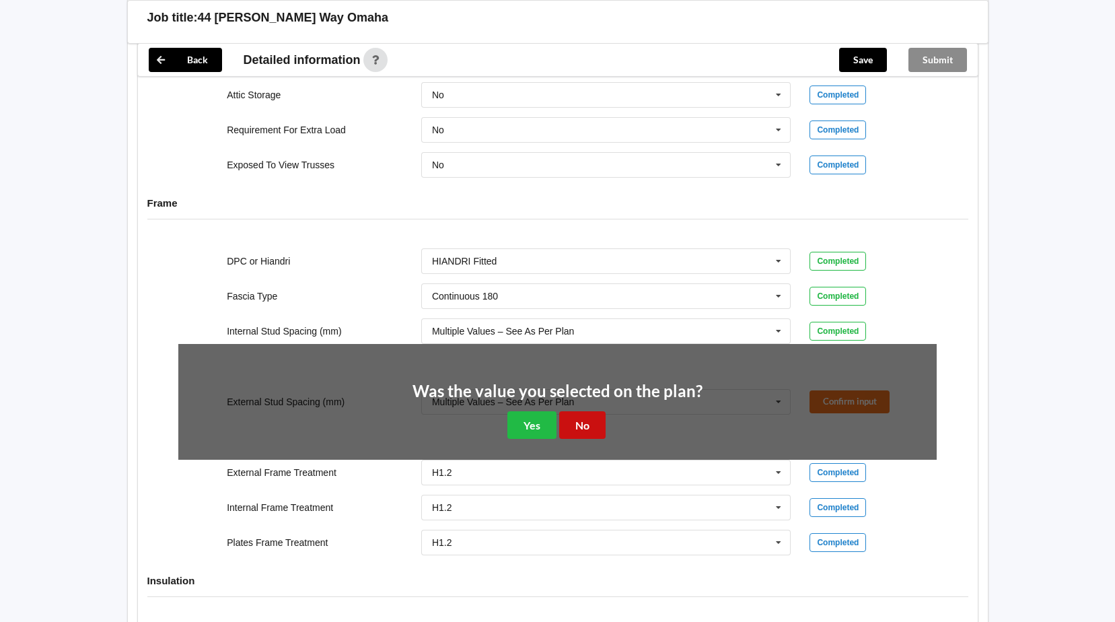
click at [585, 429] on button "No" at bounding box center [582, 425] width 46 height 28
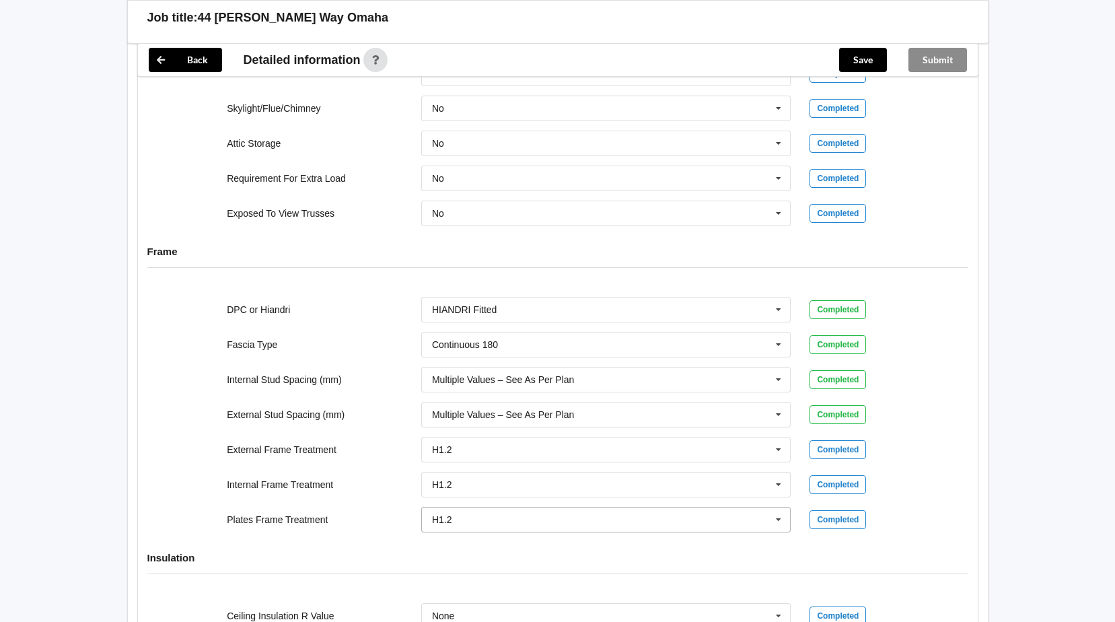
scroll to position [894, 0]
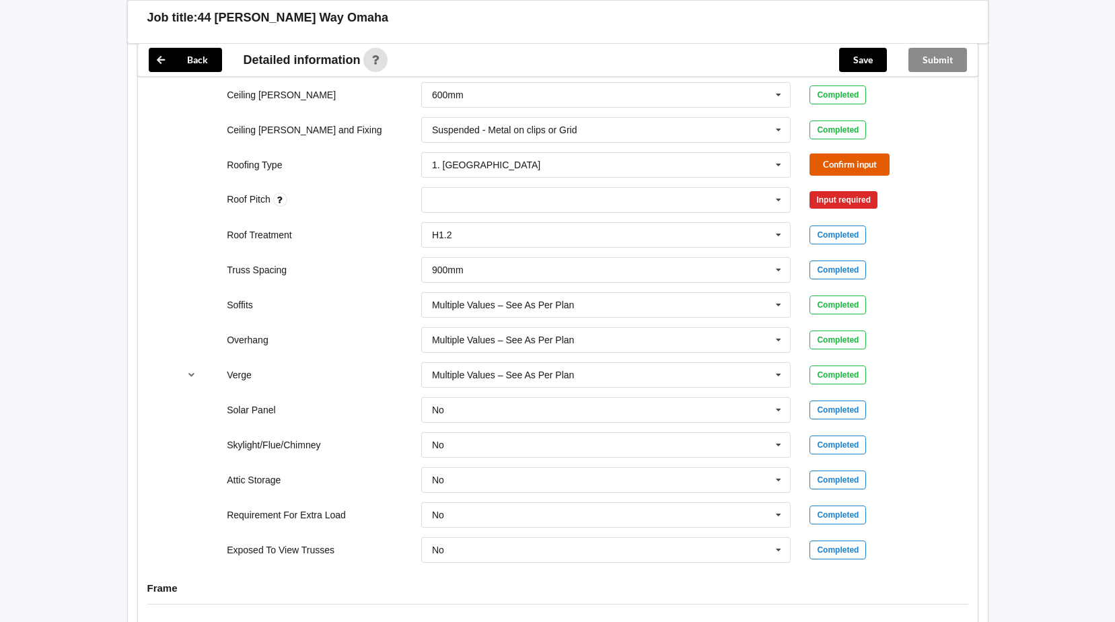
click at [857, 164] on button "Confirm input" at bounding box center [850, 164] width 80 height 22
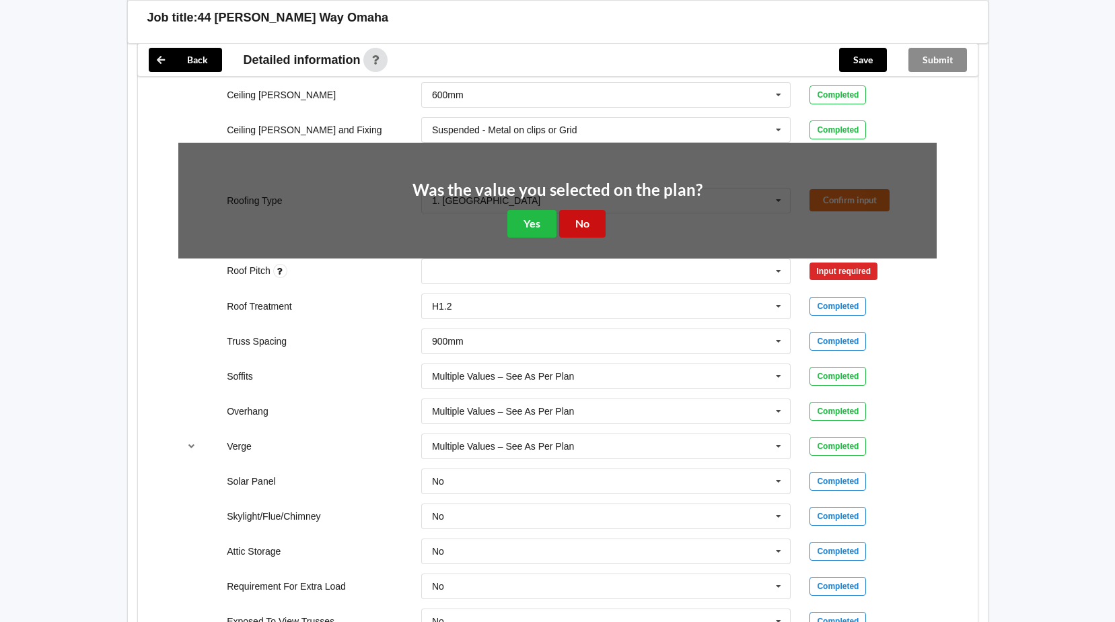
click at [594, 227] on button "No" at bounding box center [582, 224] width 46 height 28
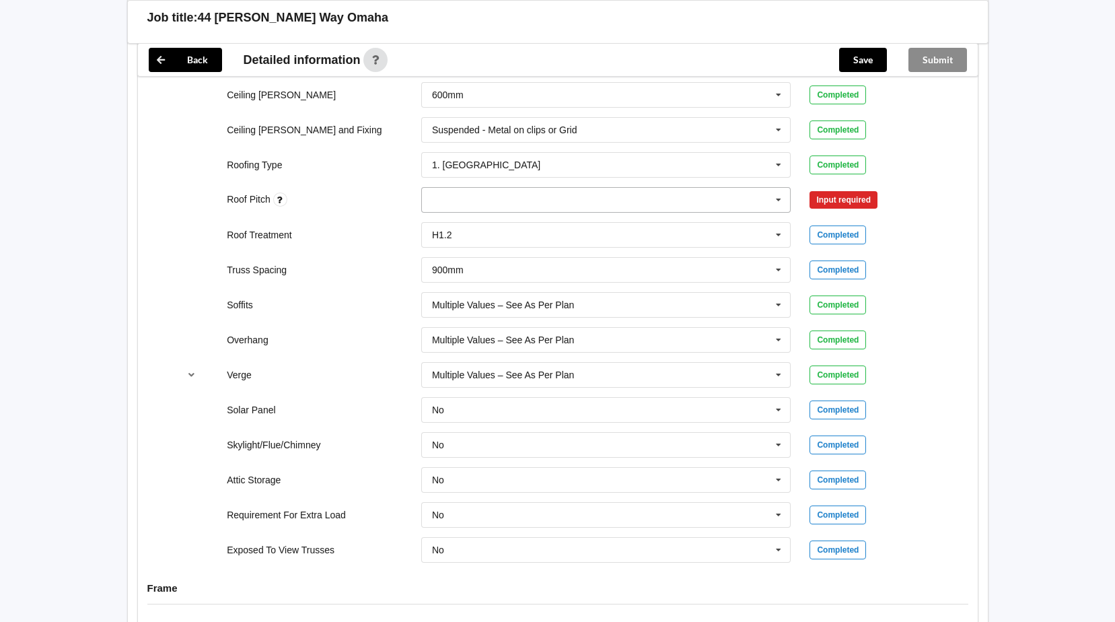
click at [583, 197] on div "None" at bounding box center [606, 200] width 370 height 26
type input "3"
click at [493, 222] on div "Add 3" at bounding box center [606, 224] width 369 height 25
click at [843, 199] on button "Confirm input" at bounding box center [850, 199] width 80 height 22
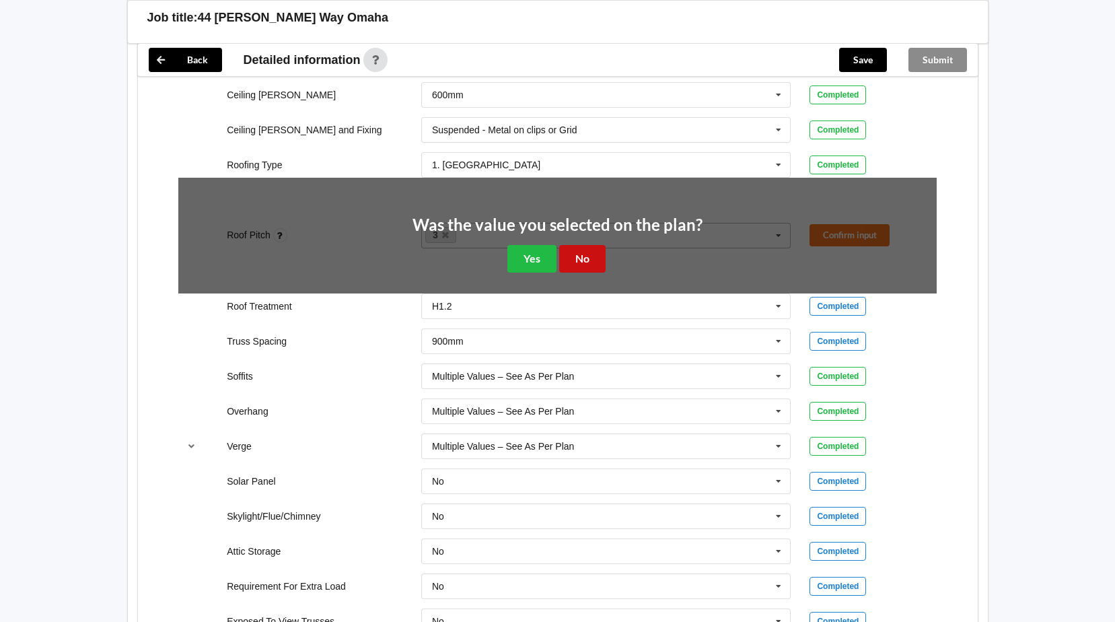
click at [584, 248] on button "No" at bounding box center [582, 259] width 46 height 28
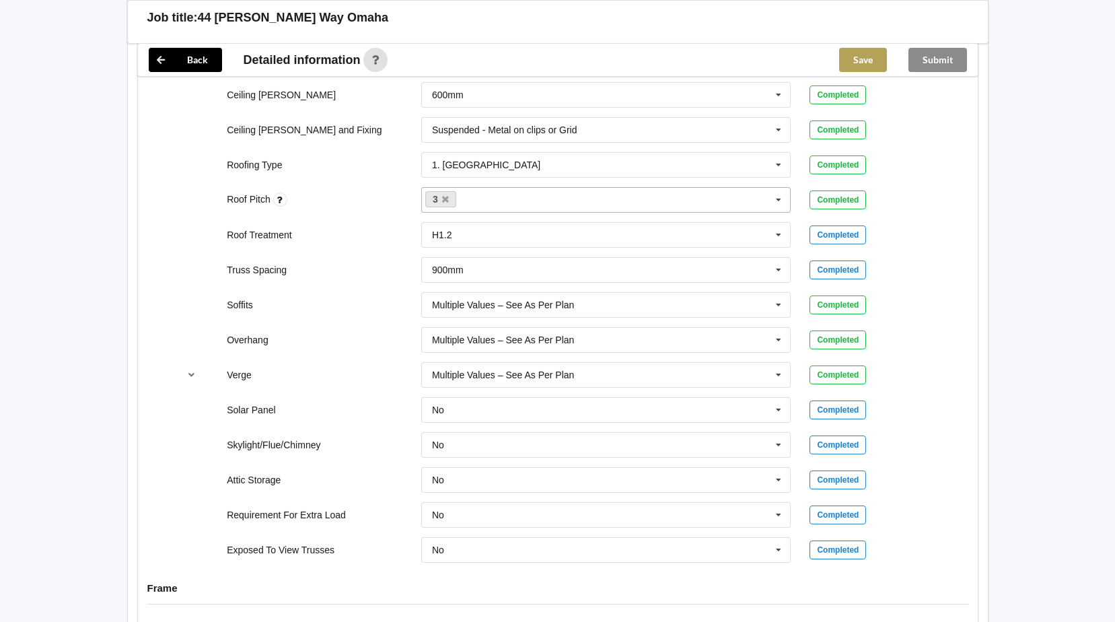
click at [861, 65] on button "Save" at bounding box center [863, 60] width 48 height 24
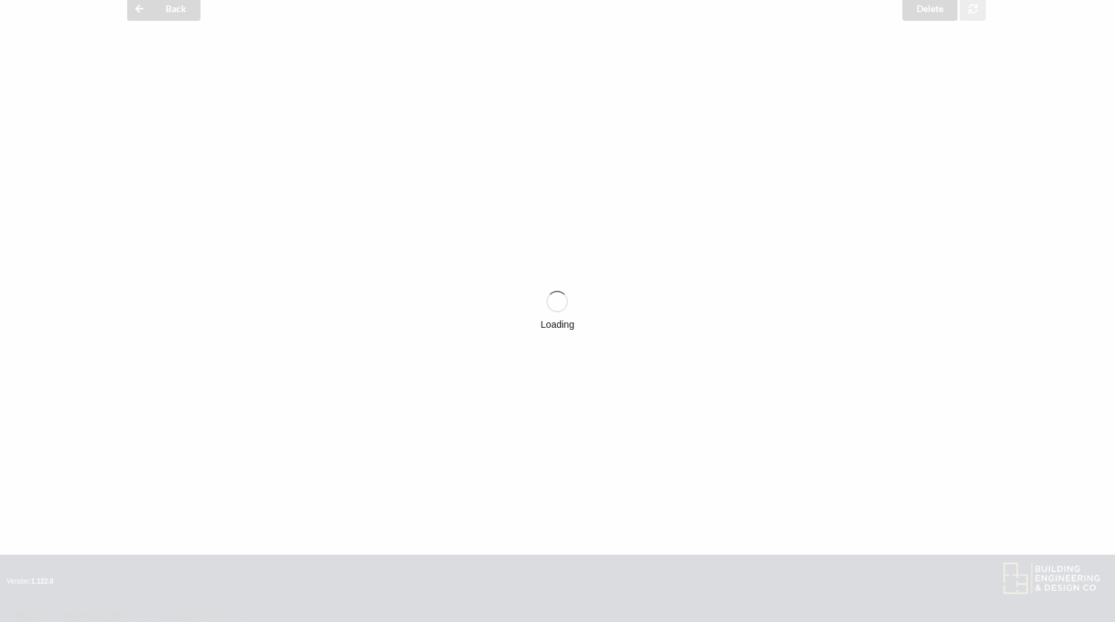
scroll to position [0, 0]
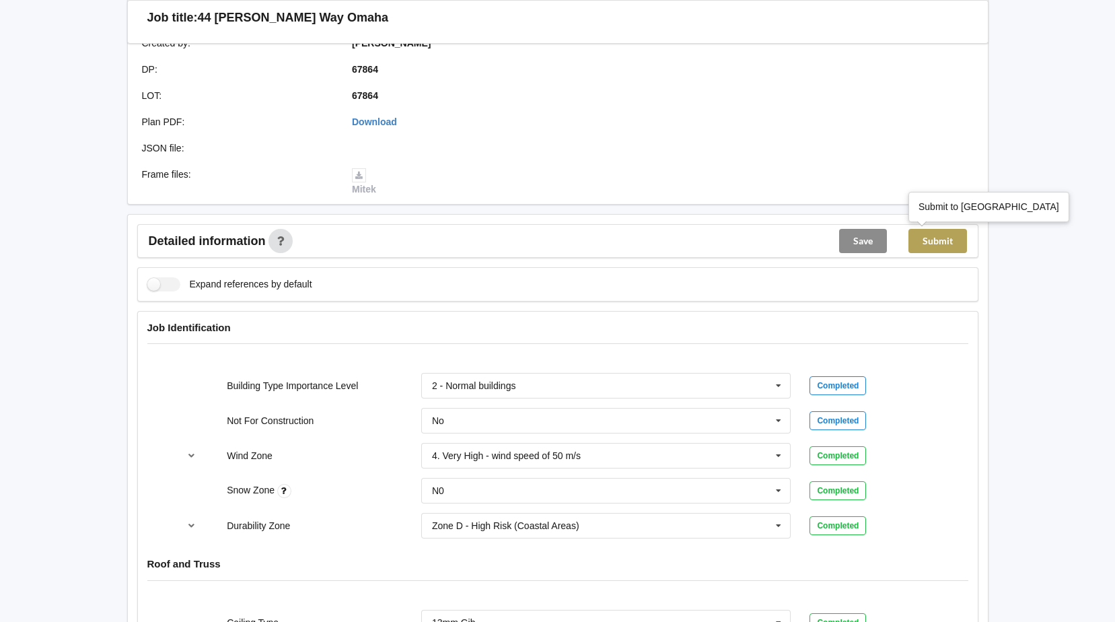
click at [938, 237] on button "Submit" at bounding box center [938, 241] width 59 height 24
